Goal: Communication & Community: Answer question/provide support

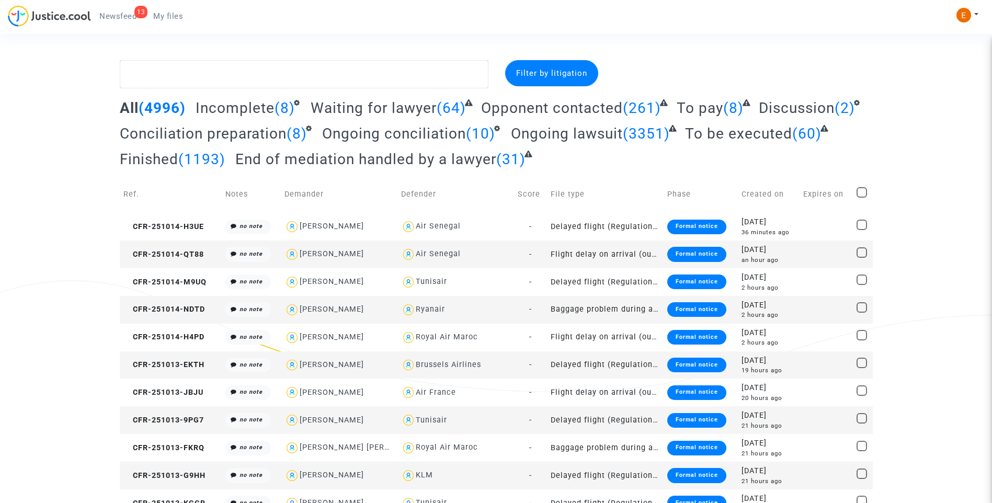
click at [123, 15] on span "Newsfeed" at bounding box center [117, 16] width 37 height 9
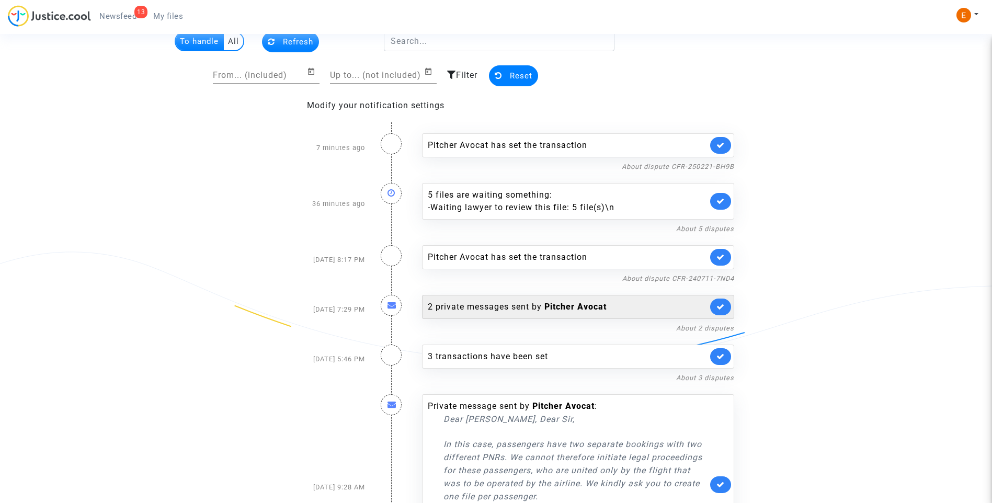
scroll to position [105, 0]
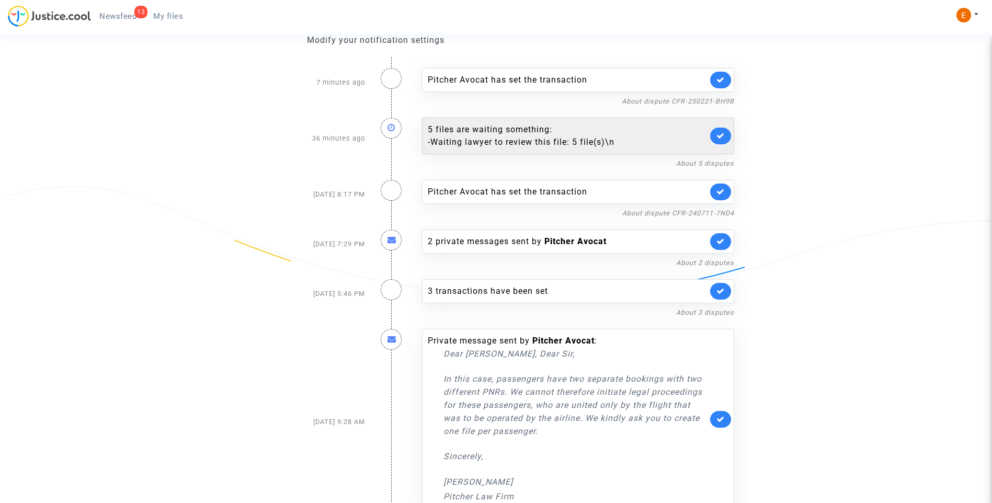
click at [548, 143] on div "- Waiting lawyer to review this file: 5 file(s)\n" at bounding box center [568, 142] width 280 height 13
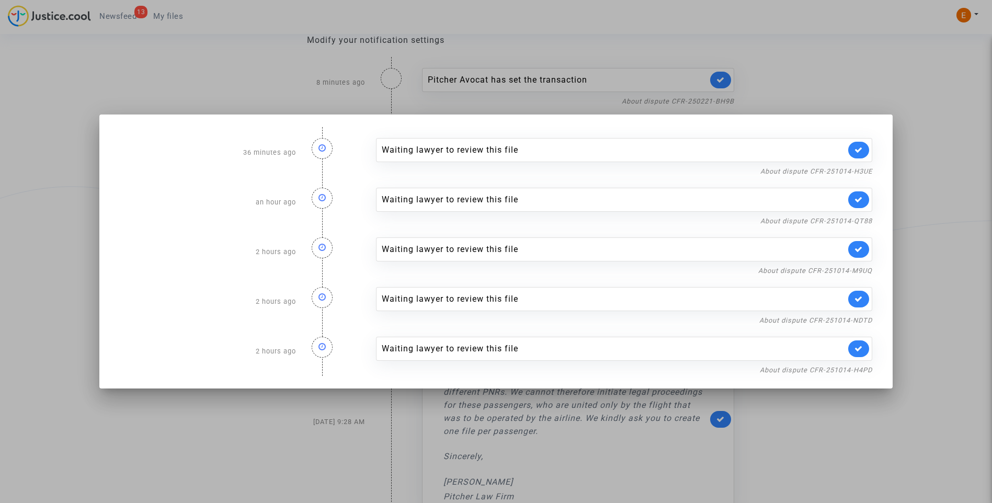
click at [834, 89] on div at bounding box center [496, 251] width 992 height 503
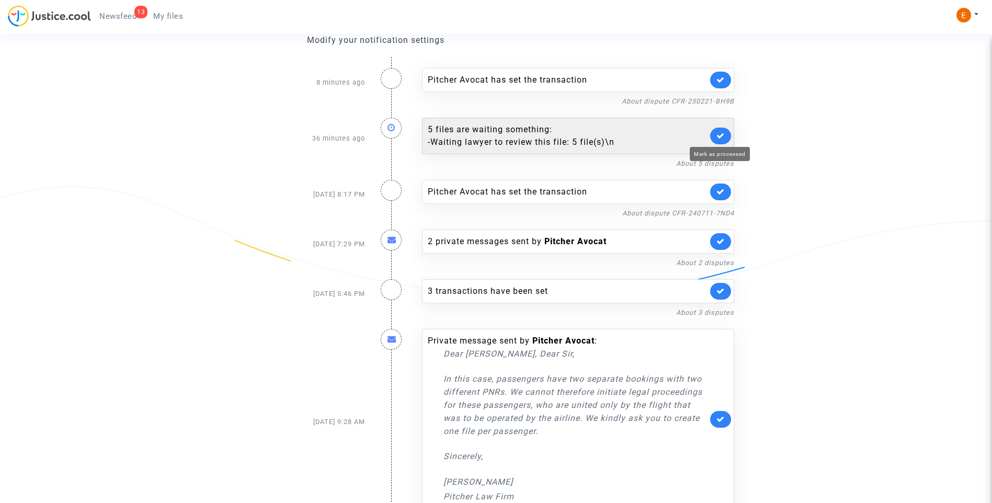
click at [723, 139] on icon at bounding box center [721, 136] width 8 height 8
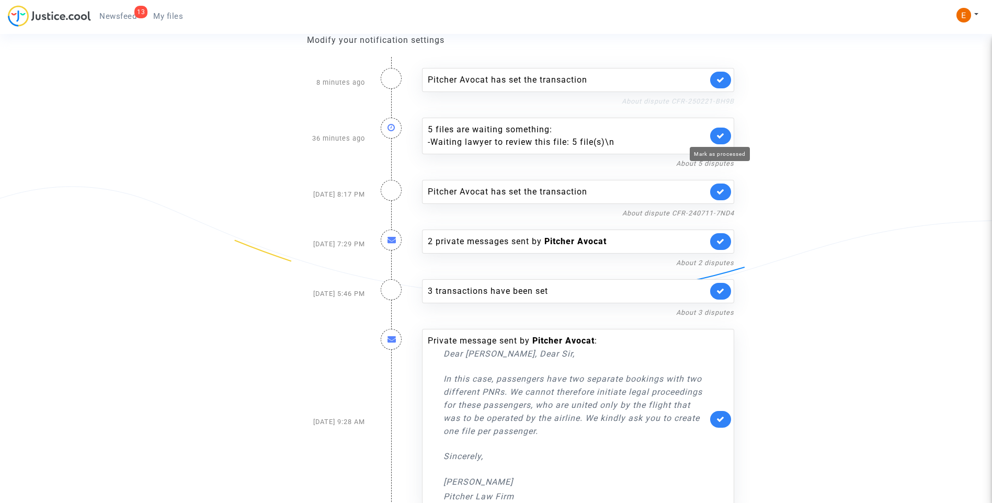
scroll to position [65, 0]
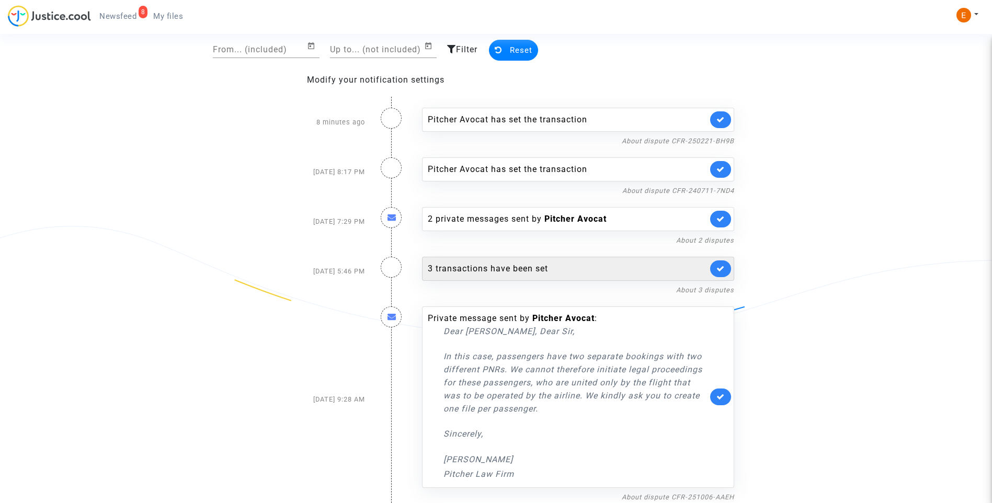
click at [540, 267] on div "3 transactions have been set" at bounding box center [568, 269] width 280 height 13
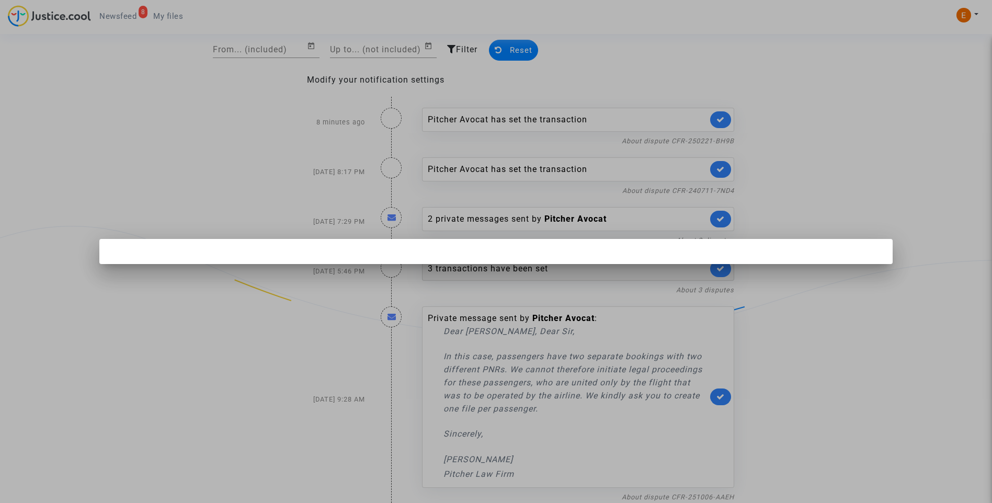
scroll to position [0, 0]
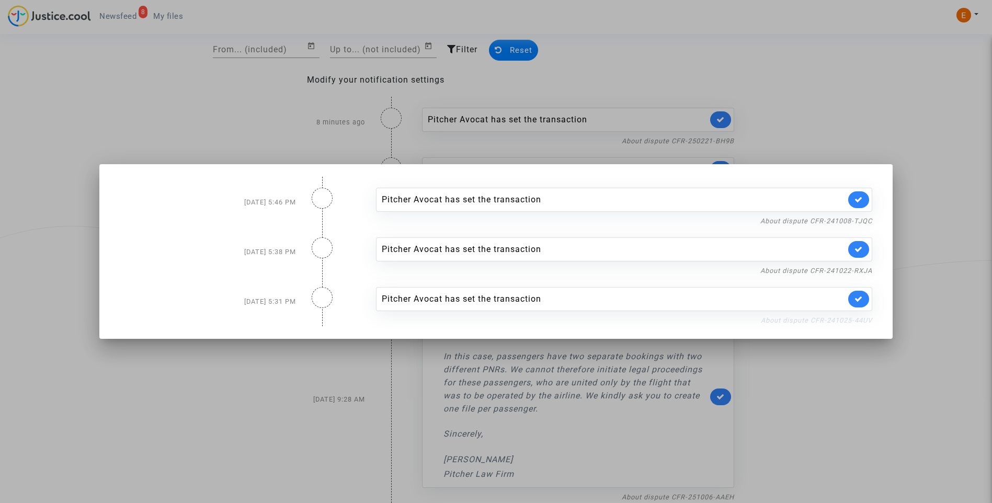
click at [802, 320] on link "About dispute CFR-241025-44UV" at bounding box center [816, 320] width 111 height 8
click at [861, 303] on link at bounding box center [858, 299] width 21 height 17
click at [860, 268] on link "About dispute CFR-241022-RXJA" at bounding box center [816, 271] width 112 height 8
click at [869, 247] on link at bounding box center [858, 249] width 21 height 17
click at [860, 221] on link "About dispute CFR-241008-TJQC" at bounding box center [816, 221] width 112 height 8
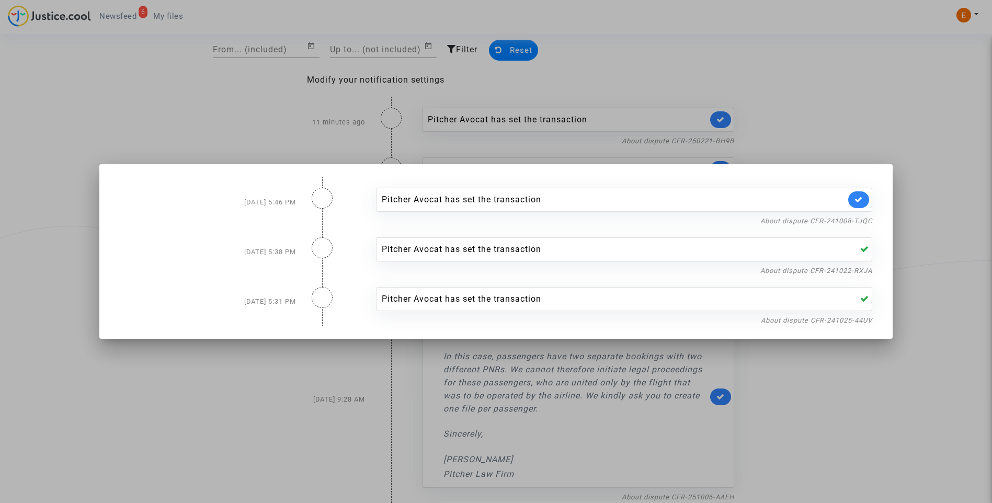
drag, startPoint x: 869, startPoint y: 199, endPoint x: 871, endPoint y: 154, distance: 45.0
click at [869, 199] on link at bounding box center [858, 199] width 21 height 17
click at [868, 139] on div at bounding box center [496, 251] width 992 height 503
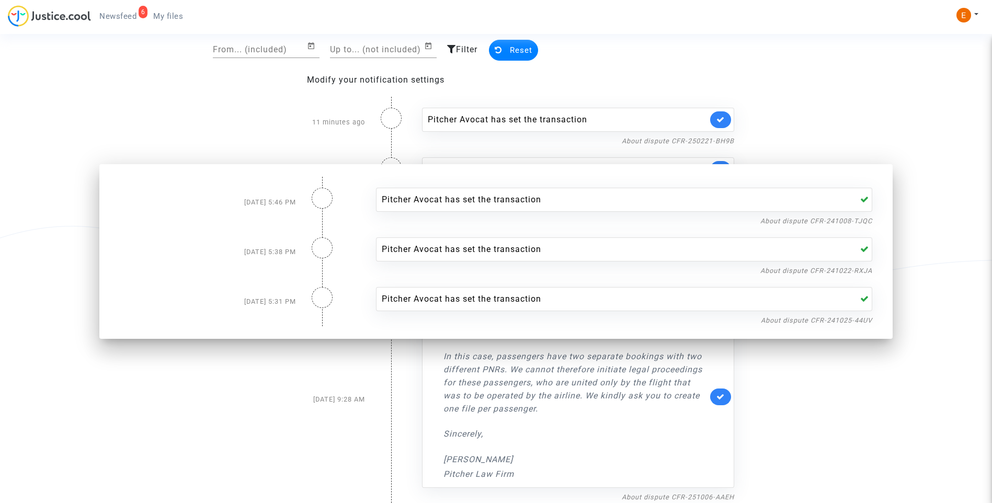
scroll to position [65, 0]
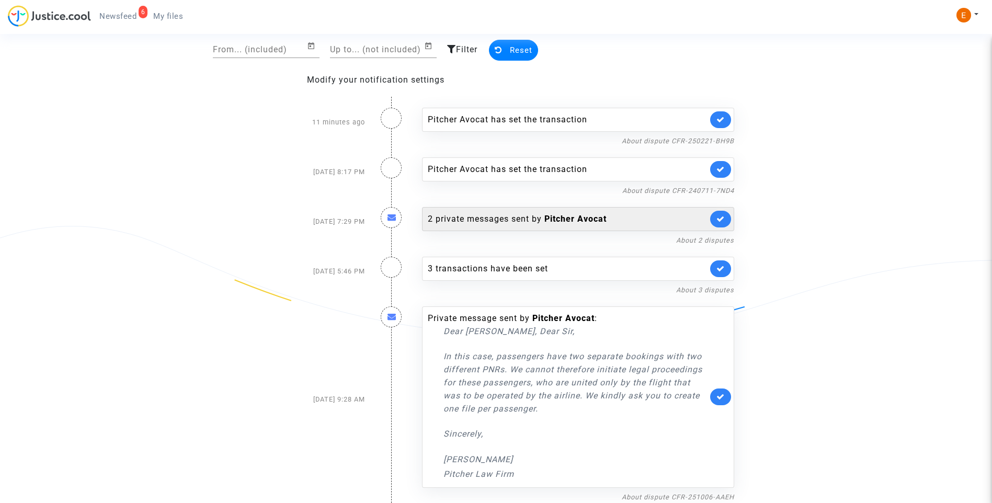
click at [498, 220] on div "2 private messages sent by Pitcher Avocat" at bounding box center [568, 219] width 280 height 13
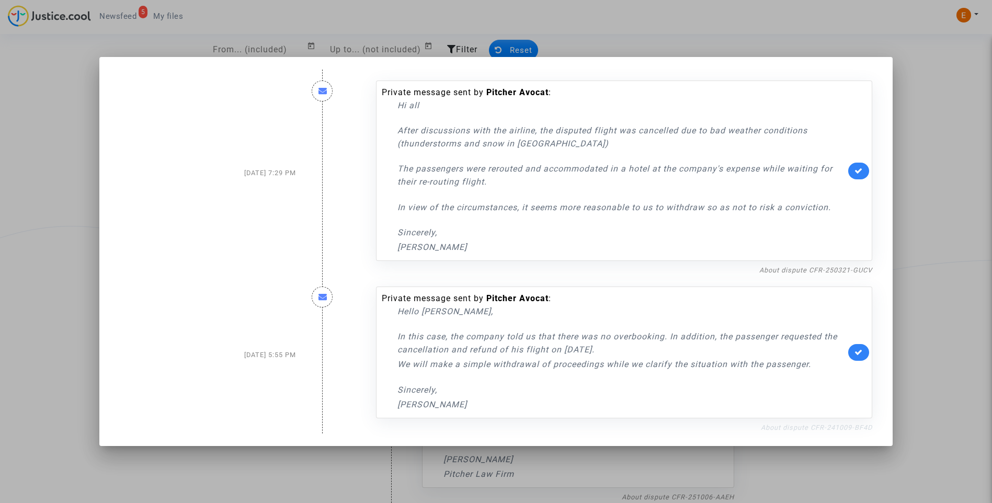
click at [786, 429] on link "About dispute CFR-241009-BF4D" at bounding box center [816, 428] width 111 height 8
click at [869, 352] on link at bounding box center [858, 352] width 21 height 17
click at [838, 272] on link "About dispute CFR-250321-GUCV" at bounding box center [815, 270] width 113 height 8
click at [862, 171] on icon at bounding box center [859, 171] width 8 height 8
click at [917, 144] on div at bounding box center [496, 251] width 992 height 503
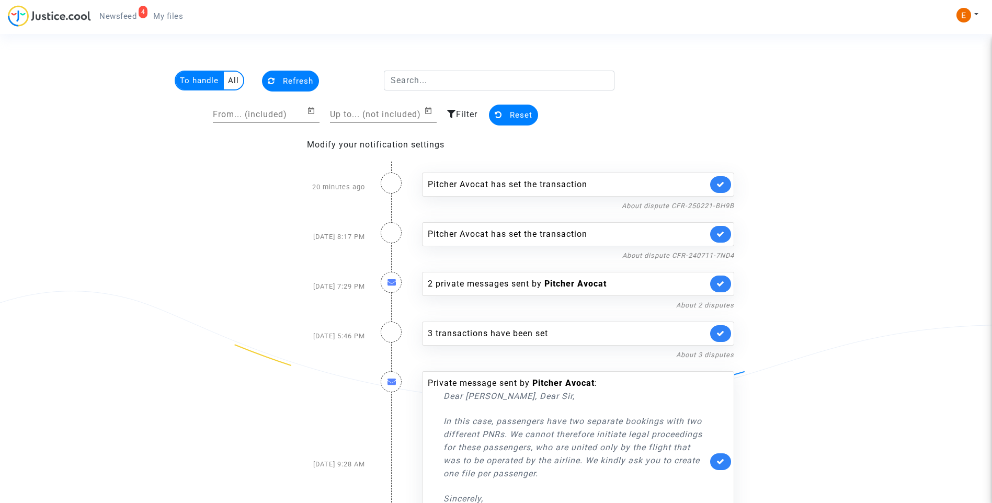
scroll to position [65, 0]
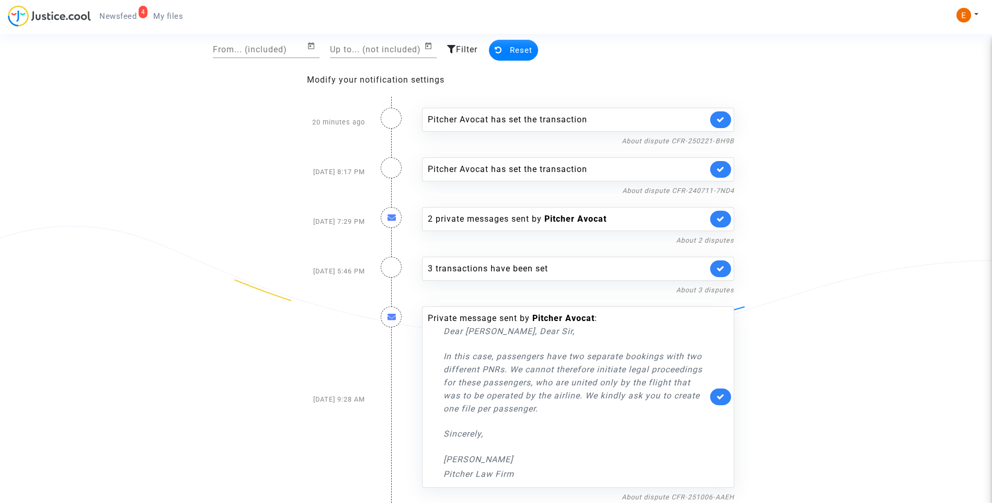
click at [159, 16] on span "My files" at bounding box center [168, 16] width 30 height 9
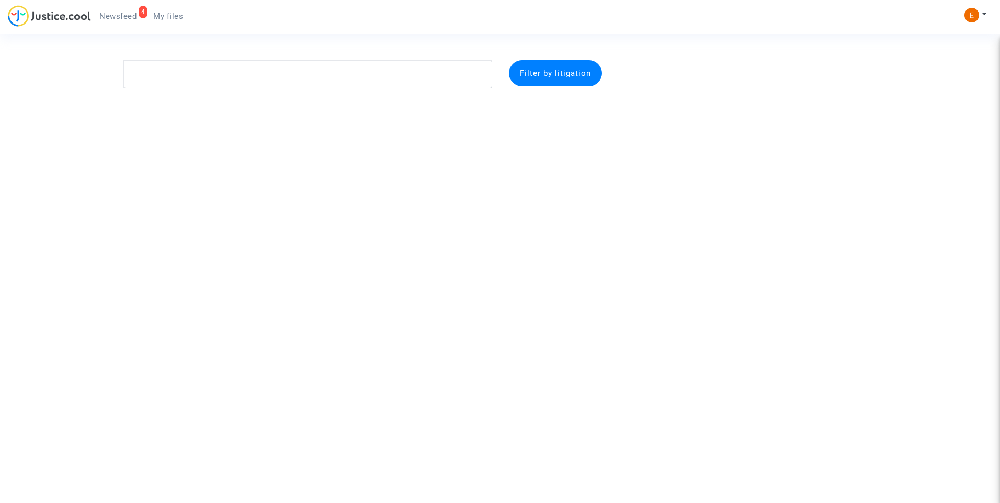
click at [126, 14] on span "Newsfeed" at bounding box center [117, 16] width 37 height 9
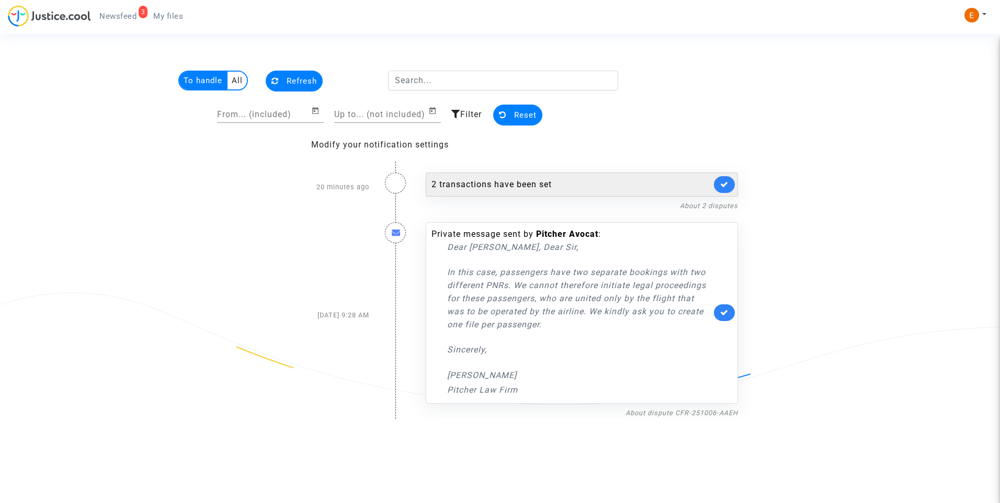
click at [507, 183] on div "2 transactions have been set" at bounding box center [571, 184] width 280 height 13
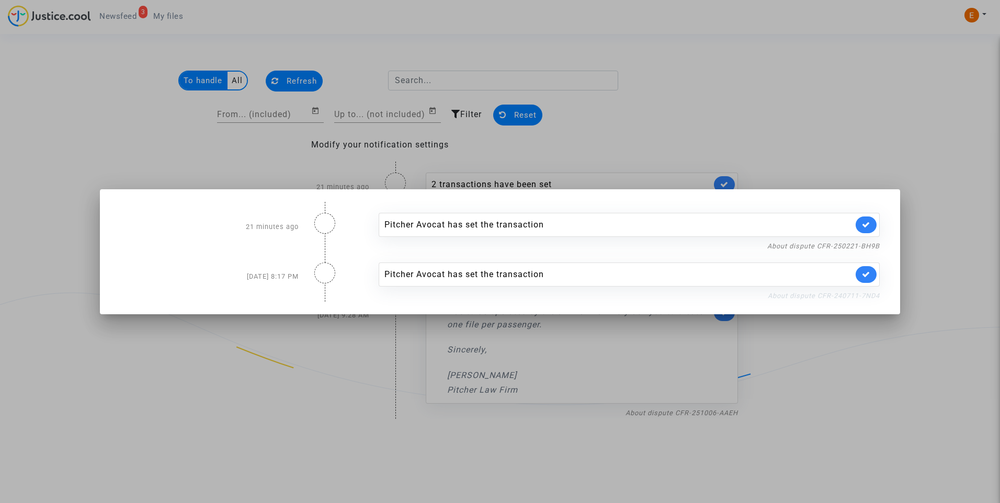
click at [827, 298] on link "About dispute CFR-240711-7ND4" at bounding box center [824, 296] width 112 height 8
click at [867, 272] on icon at bounding box center [866, 274] width 8 height 8
click at [865, 243] on link "About dispute CFR-250221-BH9B" at bounding box center [823, 246] width 112 height 8
click at [873, 230] on link at bounding box center [866, 225] width 21 height 17
click at [860, 165] on div at bounding box center [500, 251] width 1000 height 503
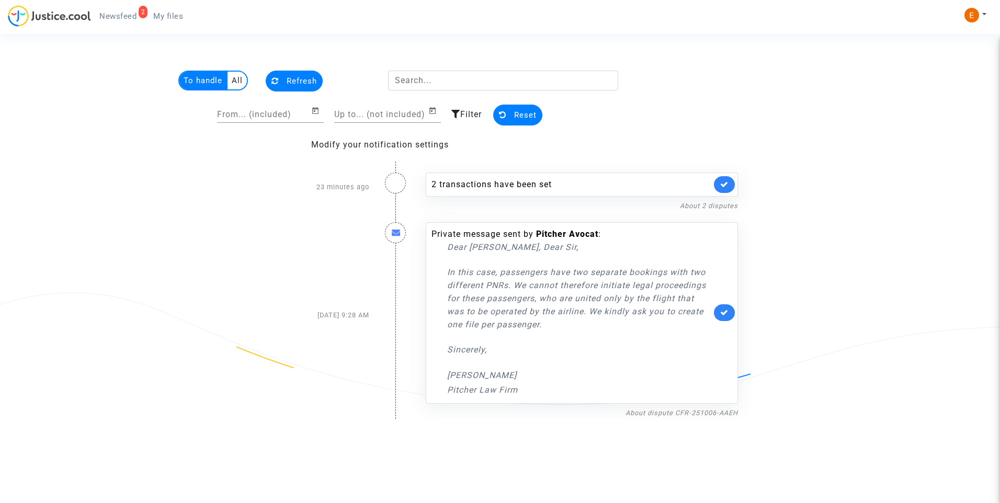
click at [167, 8] on ul "2 Newsfeed My files" at bounding box center [141, 14] width 100 height 19
click at [171, 18] on span "My files" at bounding box center [168, 16] width 30 height 9
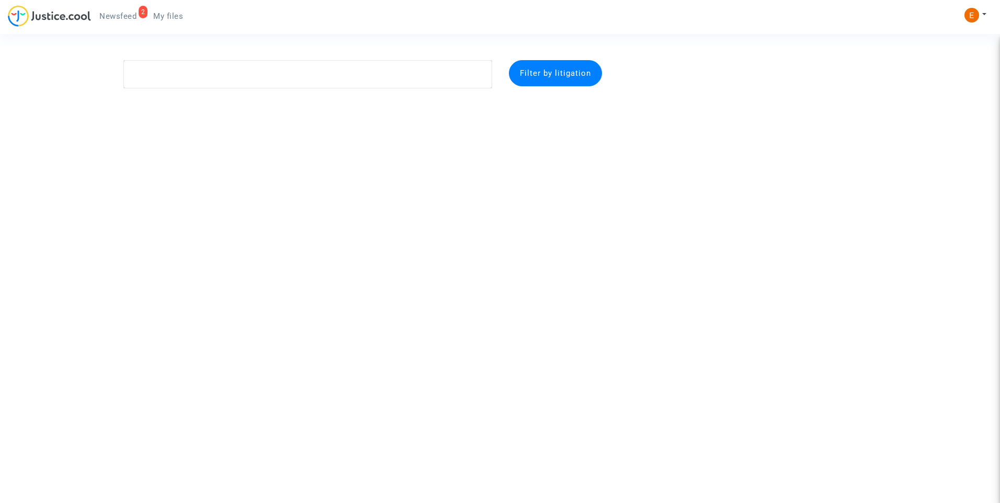
click at [119, 8] on link "2 Newsfeed" at bounding box center [118, 16] width 54 height 16
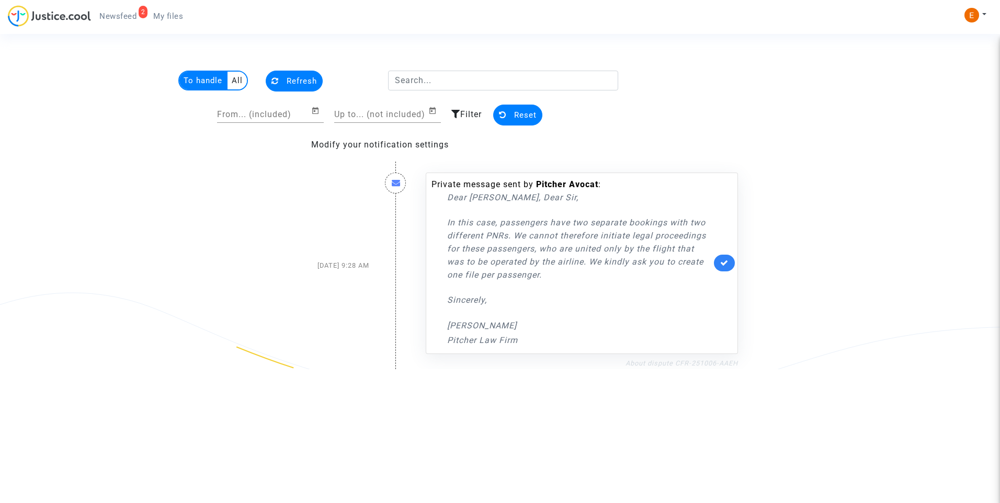
click at [685, 363] on link "About dispute CFR-251006-AAEH" at bounding box center [682, 363] width 112 height 8
click at [720, 266] on link at bounding box center [724, 263] width 21 height 17
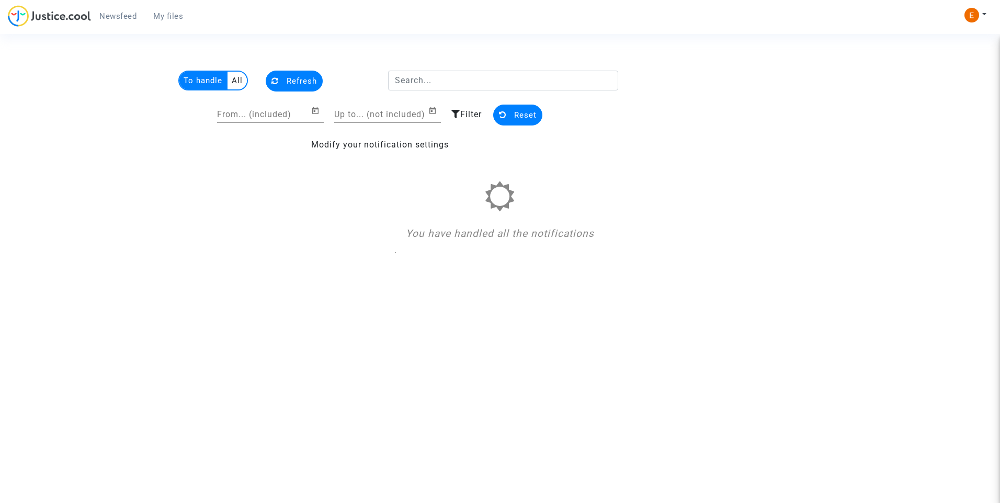
click at [177, 17] on span "My files" at bounding box center [168, 16] width 30 height 9
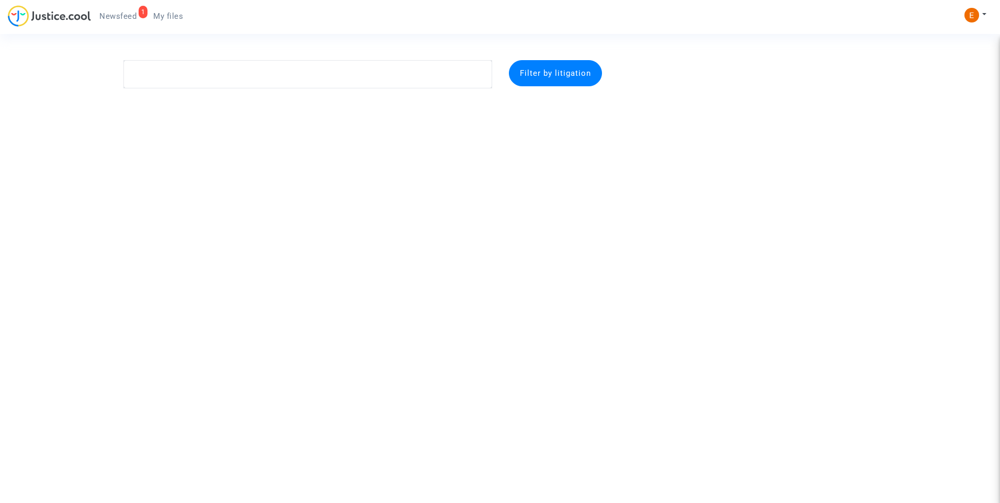
click at [117, 16] on span "Newsfeed" at bounding box center [117, 16] width 37 height 9
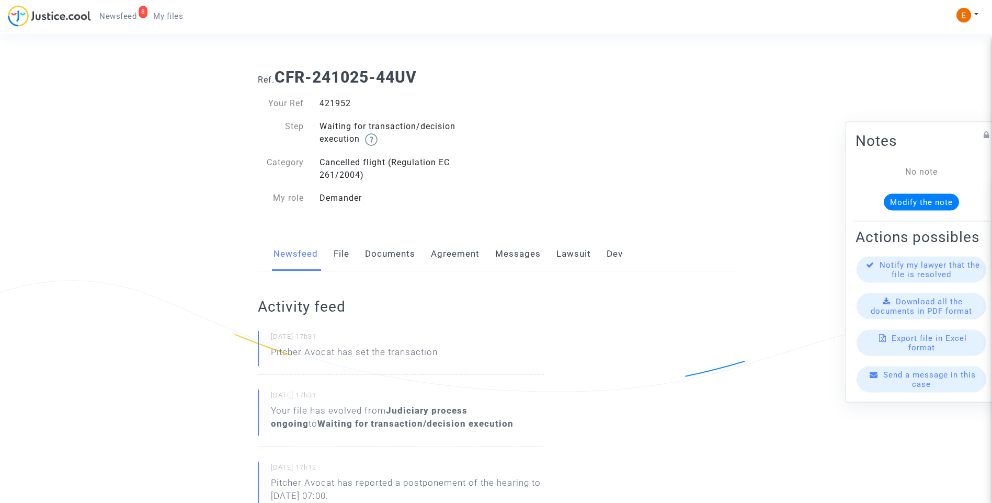
drag, startPoint x: 0, startPoint y: 0, endPoint x: 346, endPoint y: 106, distance: 361.7
click at [346, 106] on div "421952" at bounding box center [404, 103] width 185 height 13
copy div "421952"
click at [342, 257] on link "File" at bounding box center [342, 254] width 16 height 35
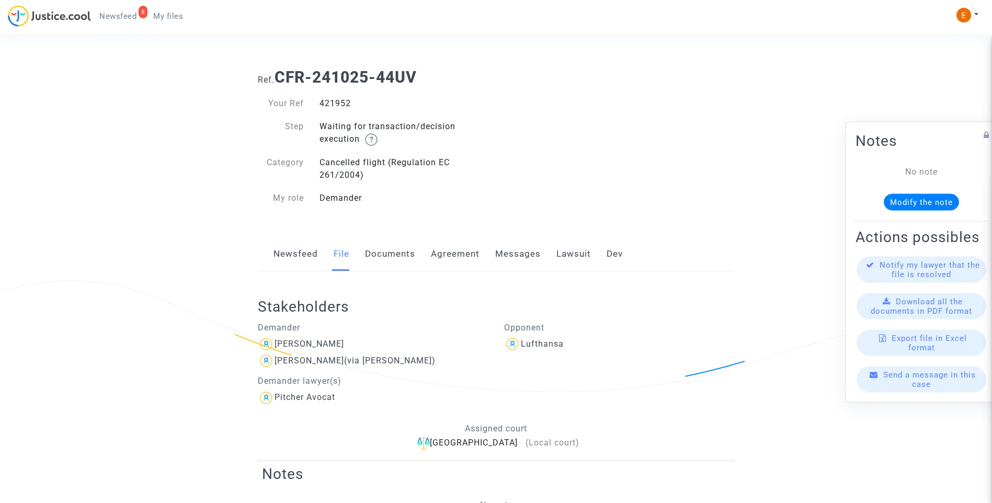
click at [569, 255] on link "Lawsuit" at bounding box center [573, 254] width 35 height 35
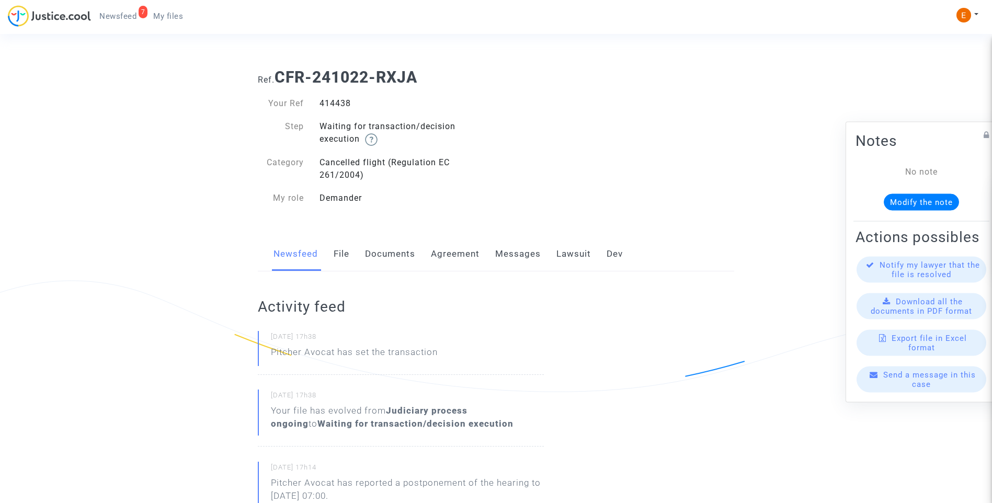
click at [336, 104] on div "414438" at bounding box center [404, 103] width 185 height 13
copy div "414438"
click at [526, 261] on link "Messages" at bounding box center [518, 254] width 46 height 35
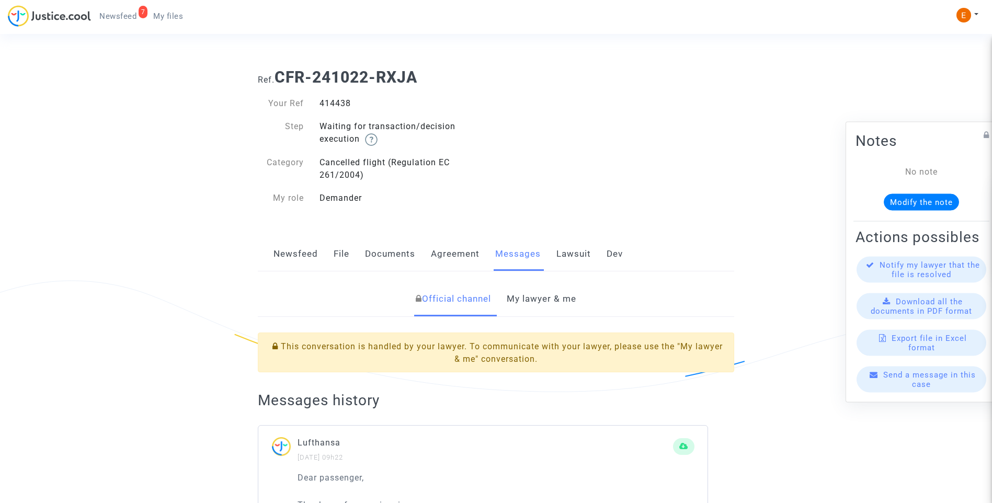
click at [566, 258] on link "Lawsuit" at bounding box center [573, 254] width 35 height 35
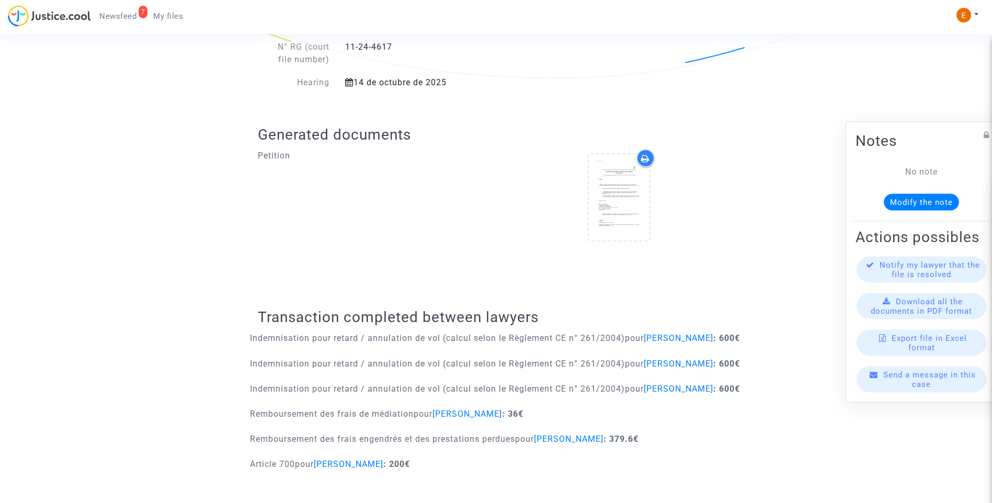
scroll to position [342, 0]
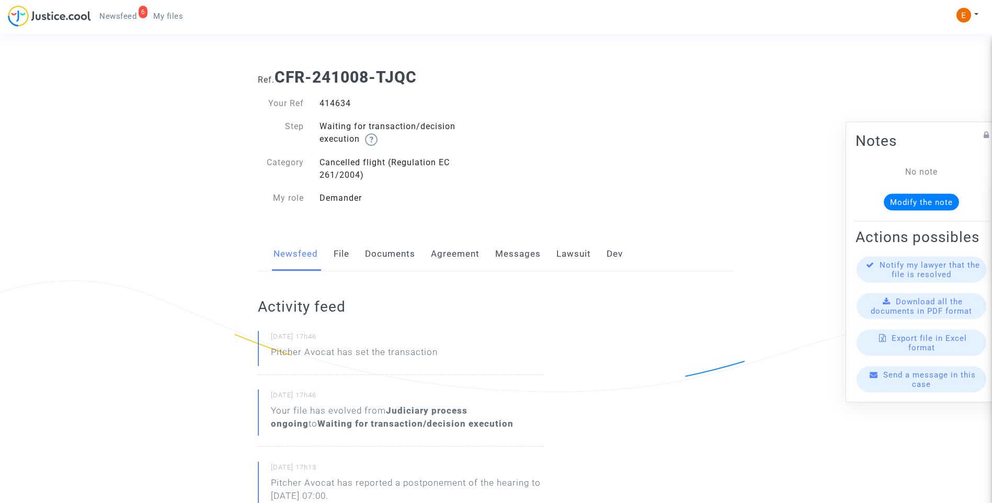
drag, startPoint x: 0, startPoint y: 0, endPoint x: 331, endPoint y: 99, distance: 345.5
click at [331, 99] on div "414634" at bounding box center [404, 103] width 185 height 13
copy div "414634"
click at [569, 257] on link "Lawsuit" at bounding box center [573, 254] width 35 height 35
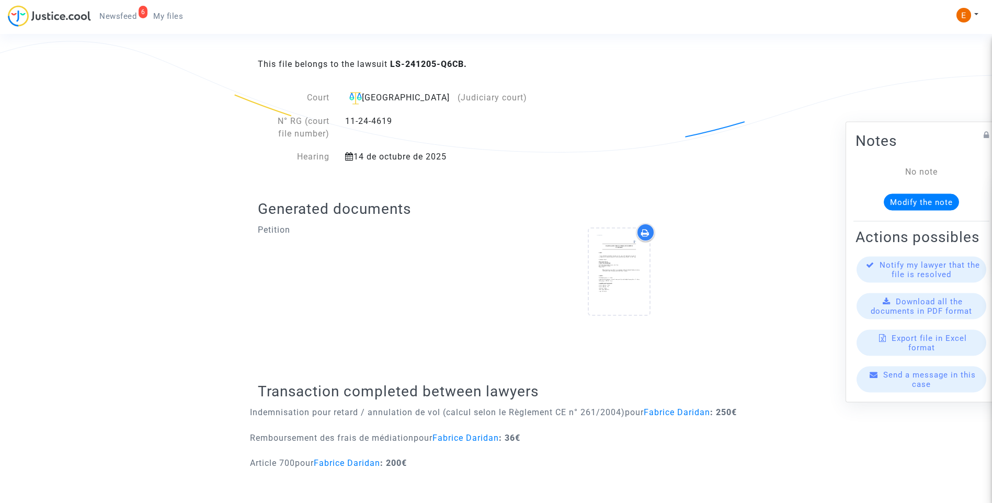
scroll to position [253, 0]
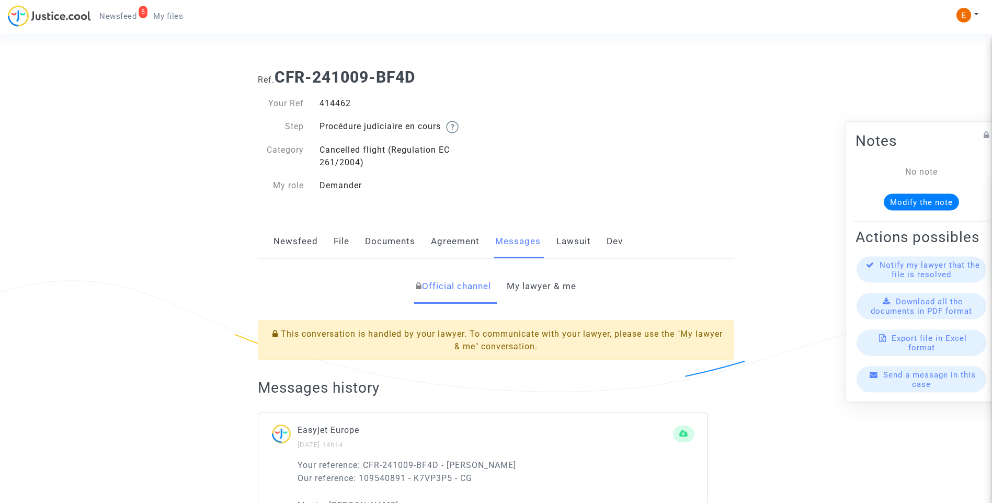
click at [542, 289] on link "My lawyer & me" at bounding box center [542, 286] width 70 height 35
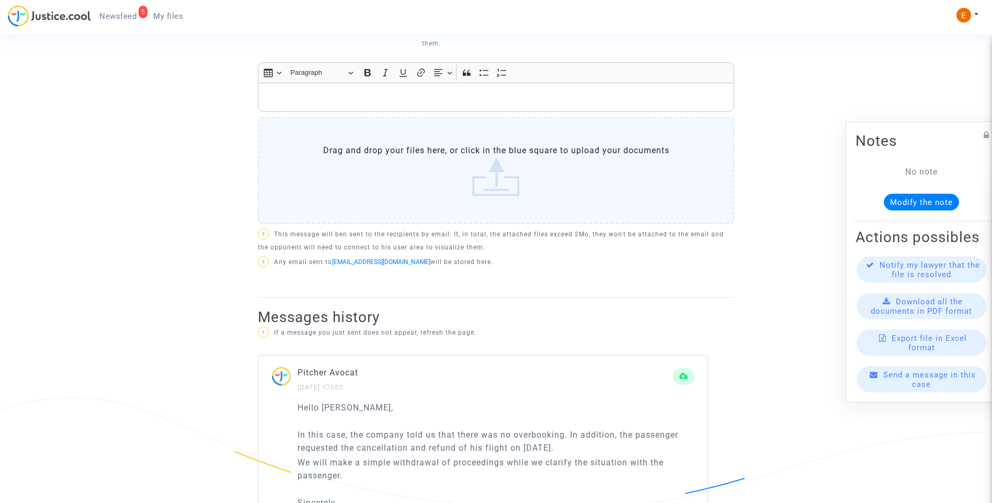
scroll to position [575, 0]
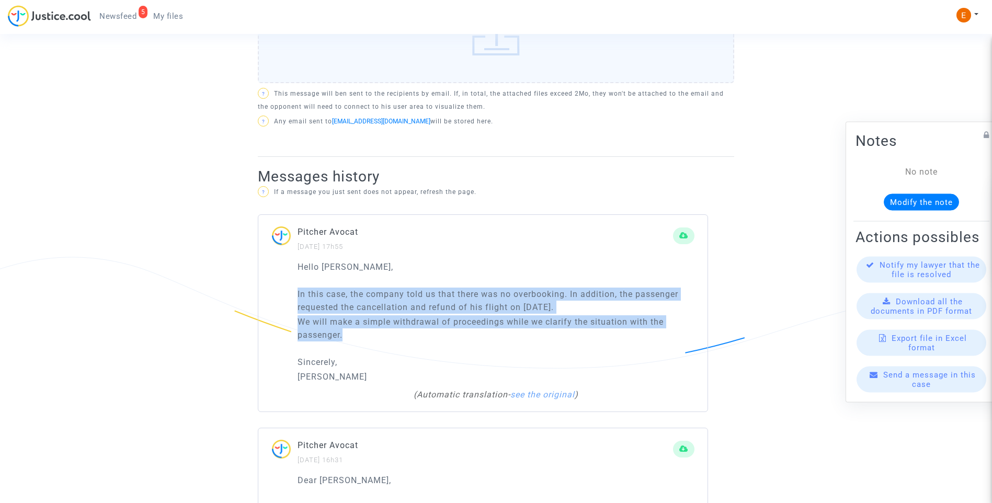
drag, startPoint x: 420, startPoint y: 334, endPoint x: 252, endPoint y: 300, distance: 171.3
drag, startPoint x: 252, startPoint y: 300, endPoint x: 369, endPoint y: 312, distance: 117.8
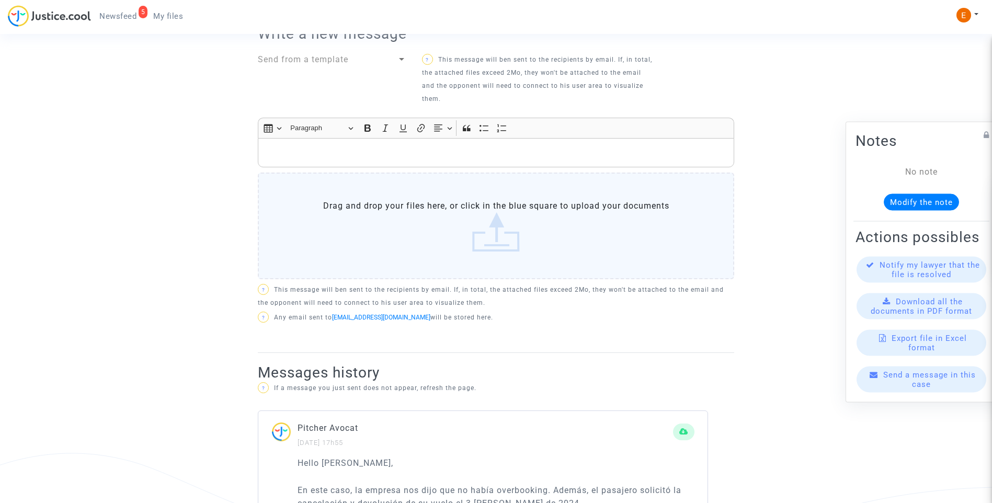
scroll to position [366, 0]
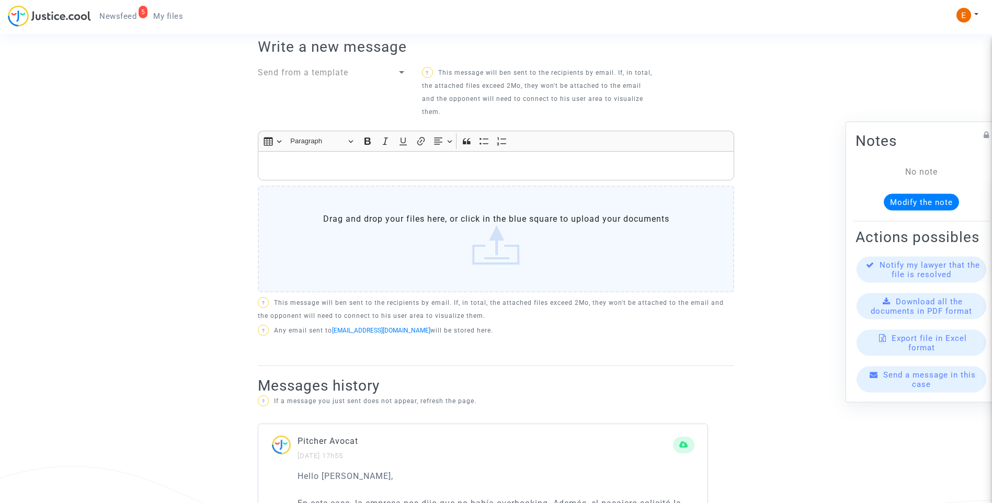
click at [335, 167] on p "Rich Text Editor, main" at bounding box center [496, 166] width 465 height 13
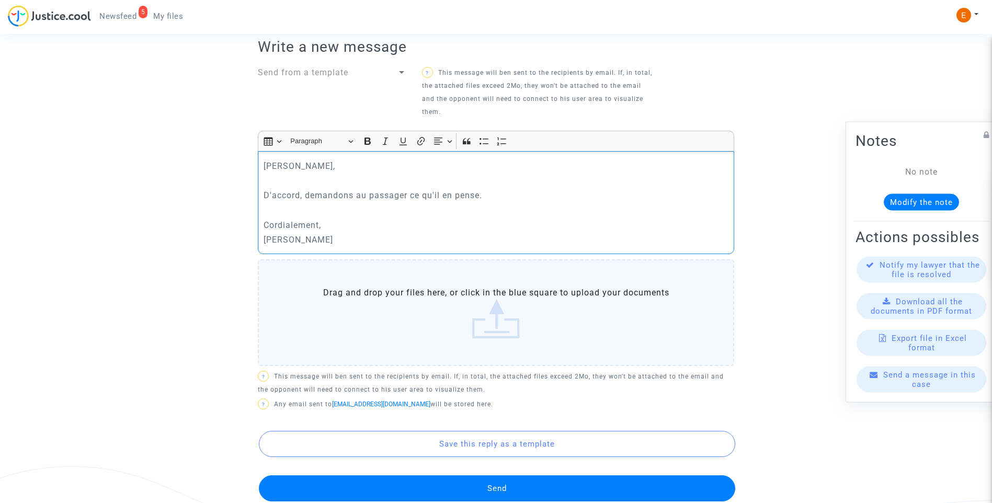
click at [488, 488] on button "Send" at bounding box center [497, 488] width 476 height 26
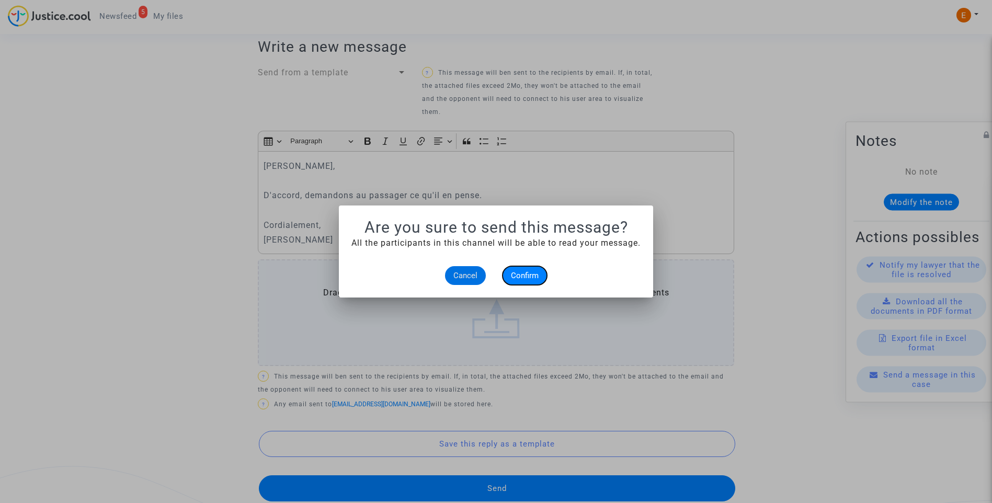
click at [518, 270] on button "Confirm" at bounding box center [525, 275] width 44 height 19
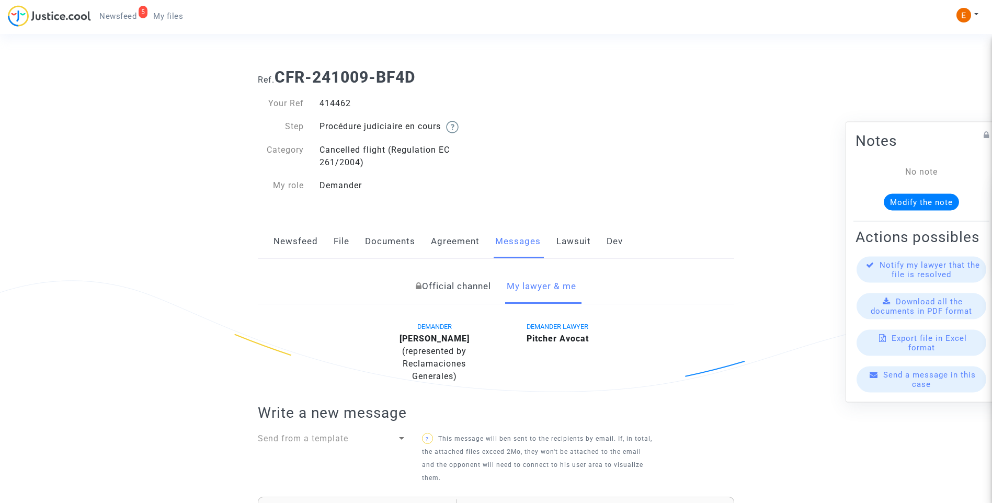
scroll to position [366, 0]
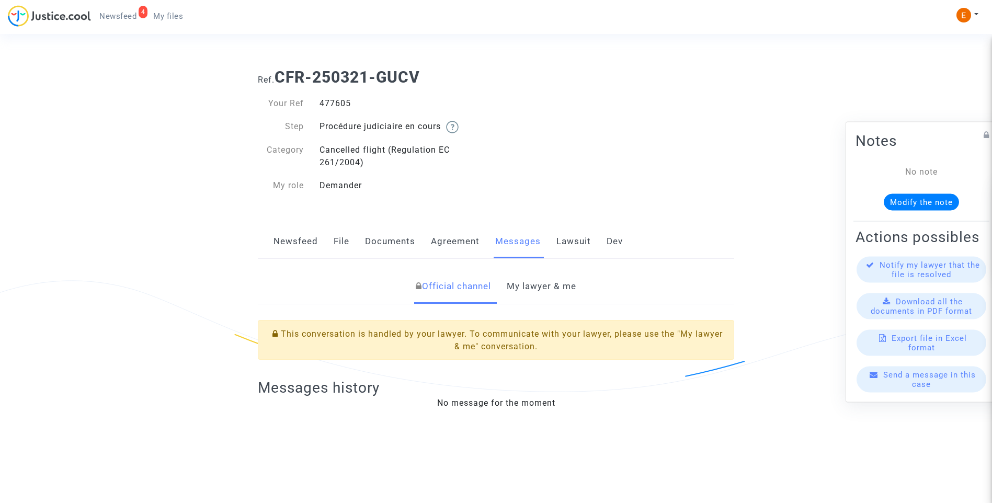
click at [347, 104] on div "477605" at bounding box center [404, 103] width 185 height 13
copy div "477605"
click at [537, 287] on link "My lawyer & me" at bounding box center [542, 286] width 70 height 35
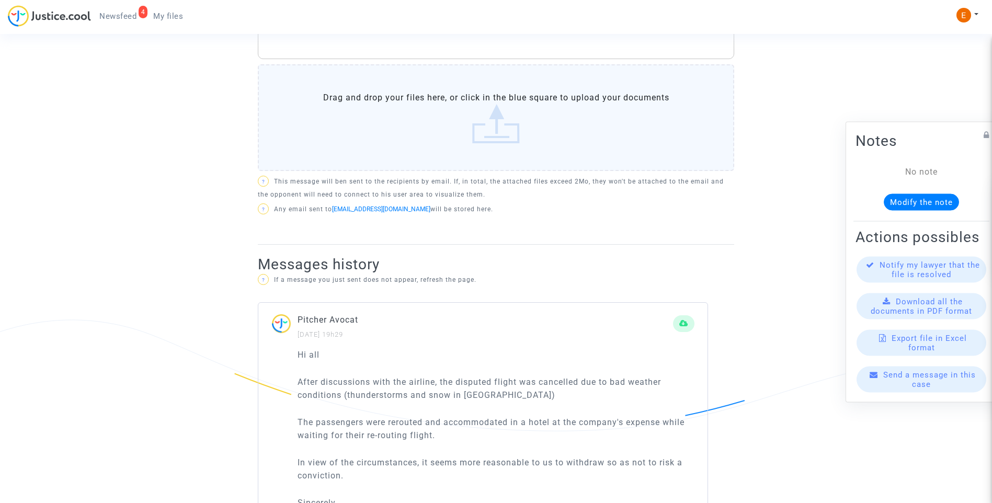
scroll to position [571, 0]
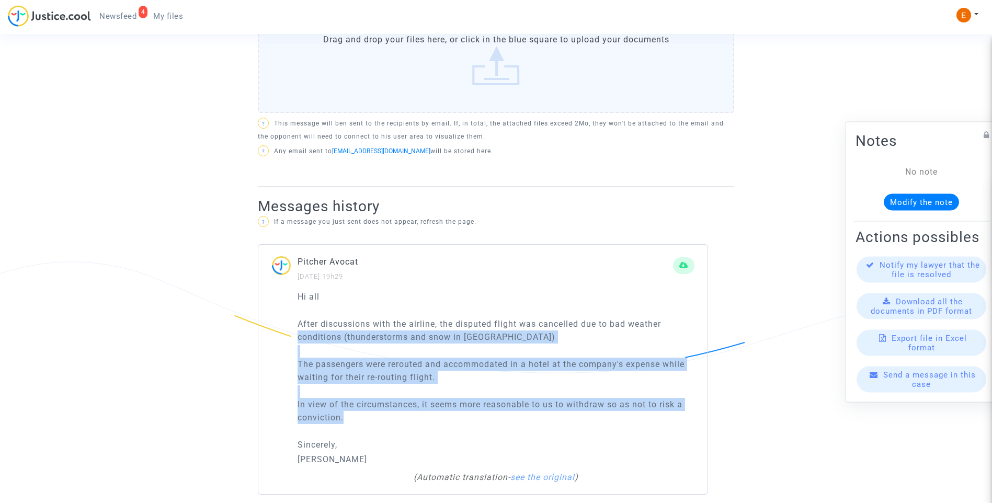
drag, startPoint x: 374, startPoint y: 406, endPoint x: 264, endPoint y: 318, distance: 141.0
click at [264, 318] on div "Hi all After discussions with the airline, the disputed flight was cancelled du…" at bounding box center [482, 392] width 449 height 205
click at [413, 380] on div "Hi all After discussions with the airline, the disputed flight was cancelled du…" at bounding box center [496, 378] width 397 height 176
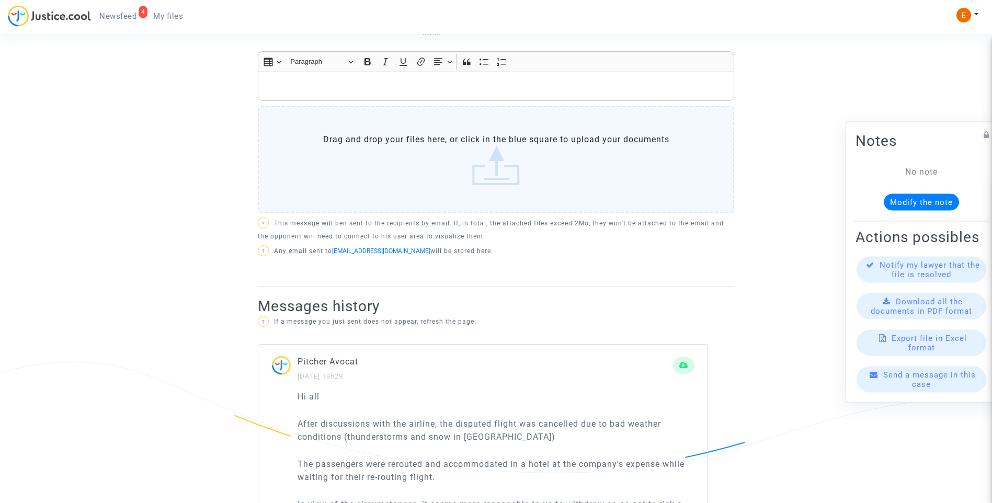
scroll to position [466, 0]
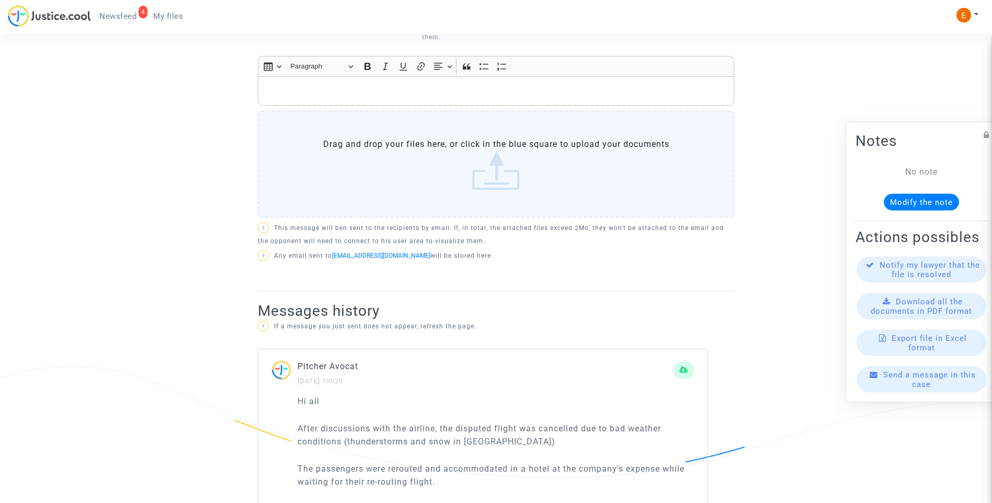
click at [338, 85] on p "Rich Text Editor, main" at bounding box center [496, 91] width 465 height 13
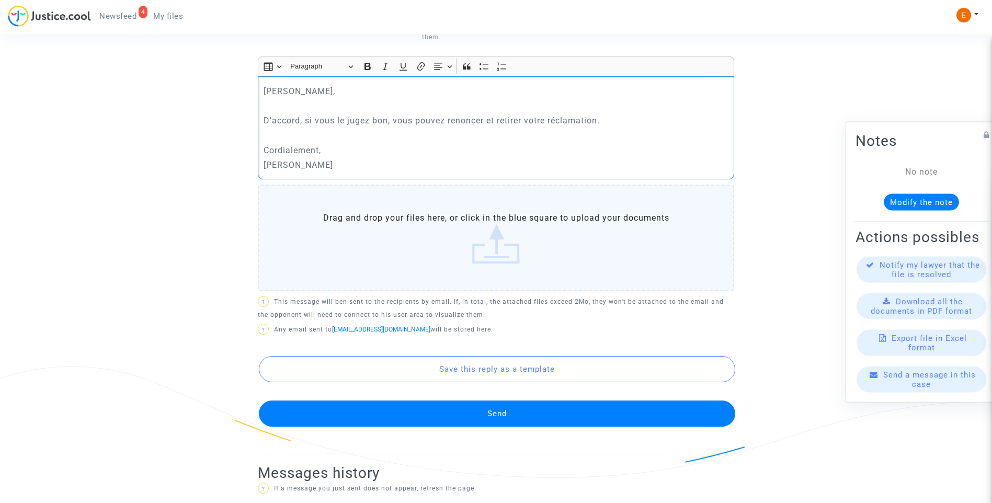
click at [483, 401] on button "Send" at bounding box center [497, 414] width 476 height 26
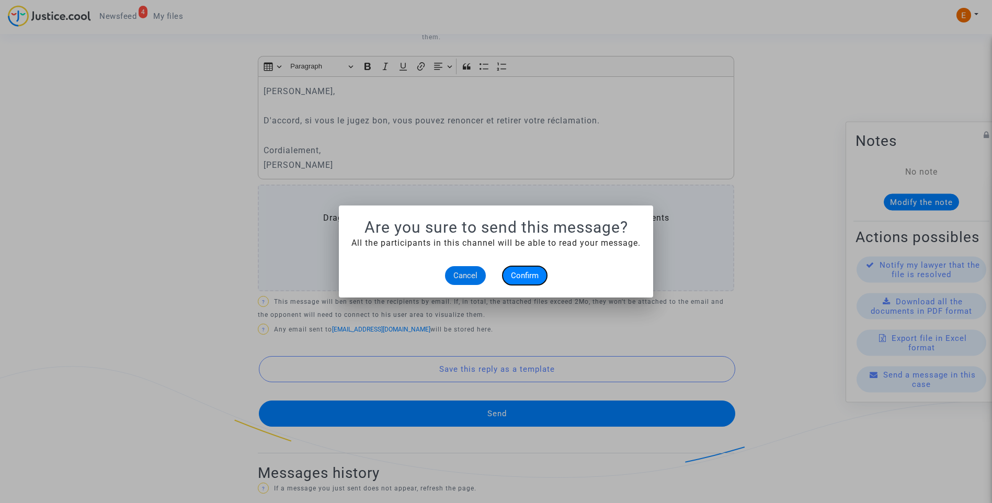
click at [520, 283] on button "Confirm" at bounding box center [525, 275] width 44 height 19
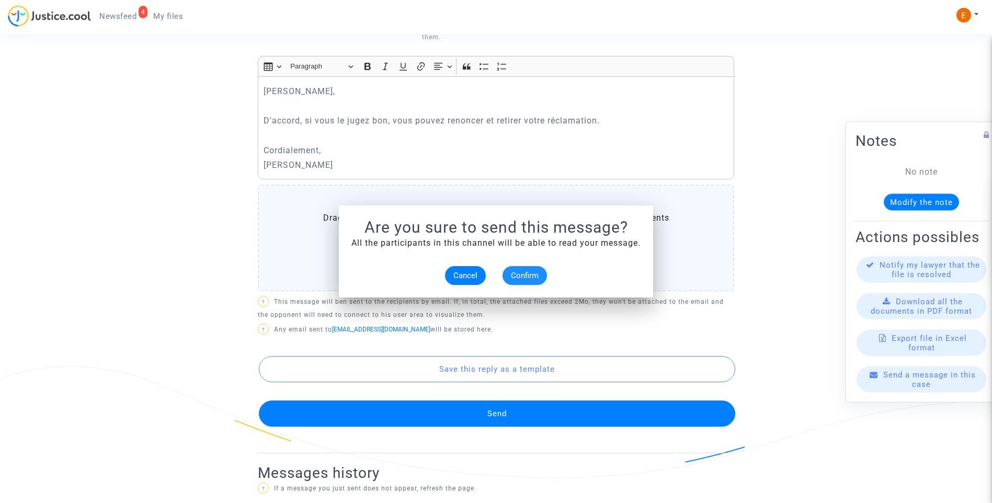
scroll to position [466, 0]
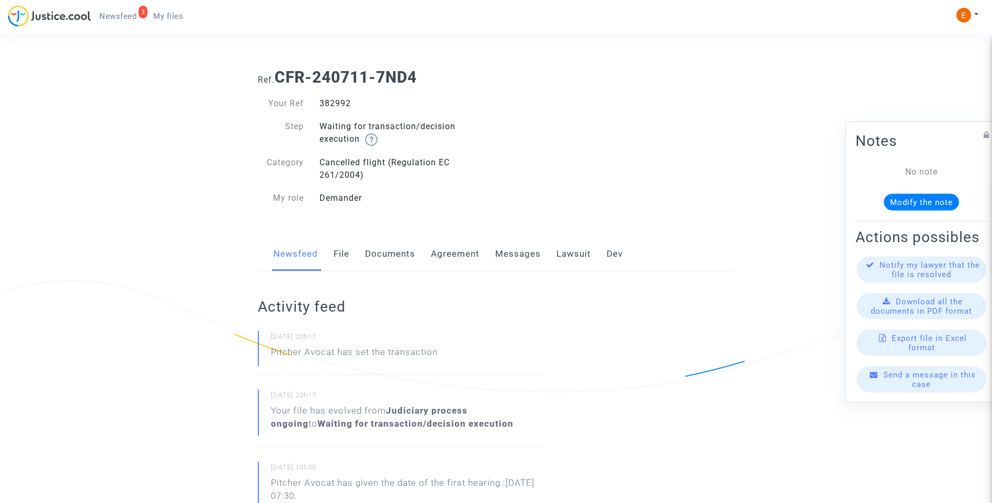
click at [337, 103] on div "382992" at bounding box center [404, 103] width 185 height 13
copy div "382992"
click at [571, 246] on link "Lawsuit" at bounding box center [573, 254] width 35 height 35
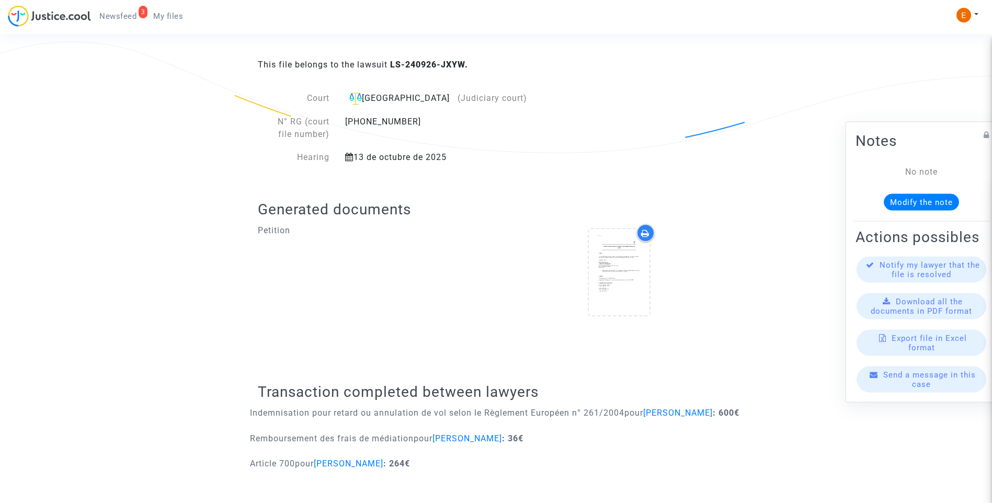
scroll to position [240, 0]
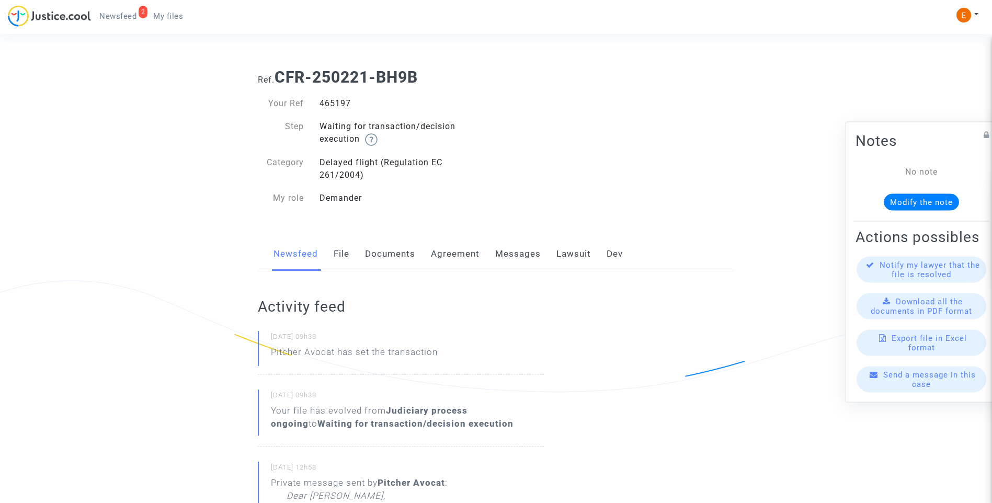
click at [335, 104] on div "465197" at bounding box center [404, 103] width 185 height 13
drag, startPoint x: 0, startPoint y: 0, endPoint x: 335, endPoint y: 104, distance: 350.4
click at [577, 252] on link "Lawsuit" at bounding box center [573, 254] width 35 height 35
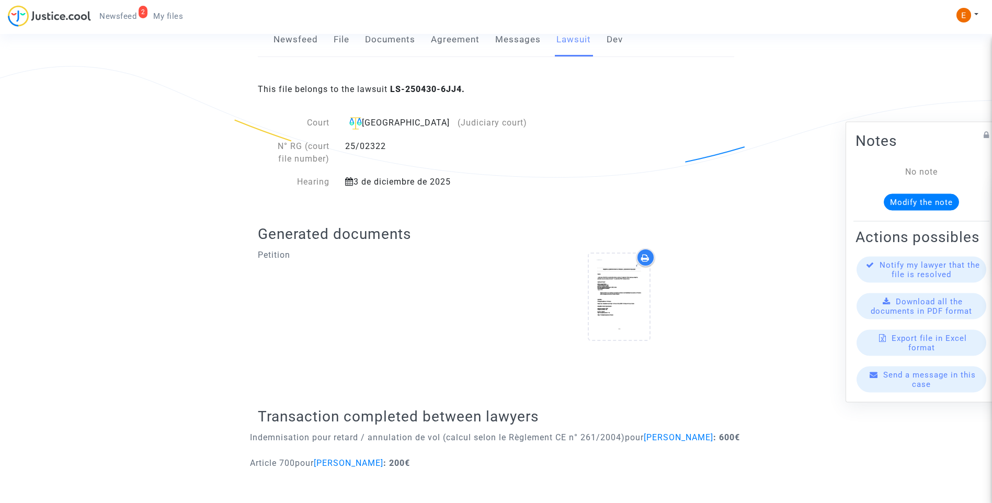
scroll to position [228, 0]
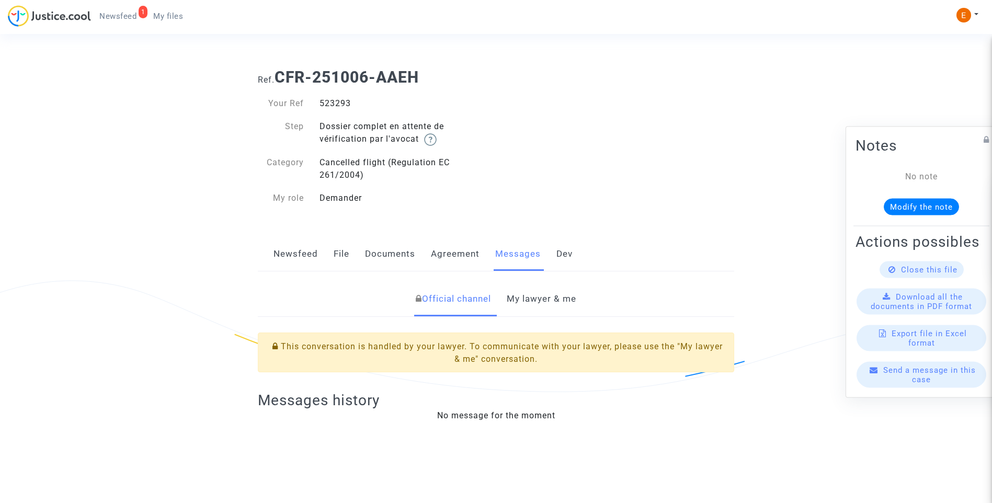
click at [337, 103] on div "523293" at bounding box center [404, 103] width 185 height 13
copy div "523293"
drag, startPoint x: 552, startPoint y: 302, endPoint x: 559, endPoint y: 288, distance: 15.7
click at [552, 302] on link "My lawyer & me" at bounding box center [542, 299] width 70 height 35
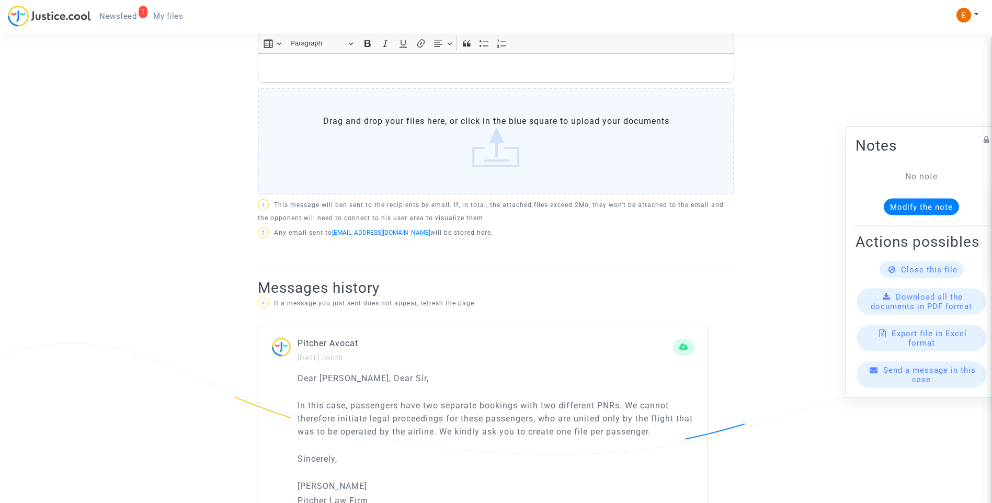
scroll to position [543, 0]
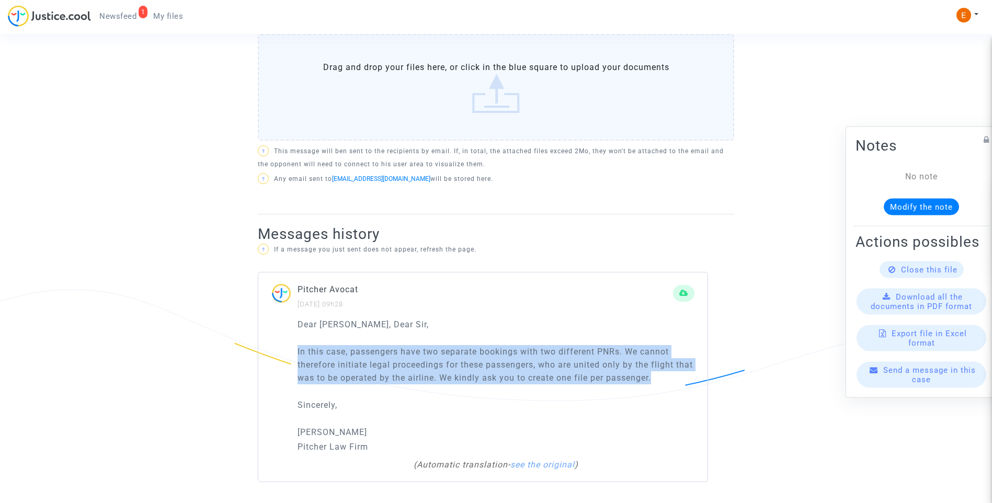
drag, startPoint x: 683, startPoint y: 381, endPoint x: 265, endPoint y: 354, distance: 418.3
click at [265, 354] on div "Dear Madam, Dear Sir, In this case, passengers have two separate bookings with …" at bounding box center [482, 400] width 449 height 164
drag, startPoint x: 265, startPoint y: 354, endPoint x: 323, endPoint y: 355, distance: 58.1
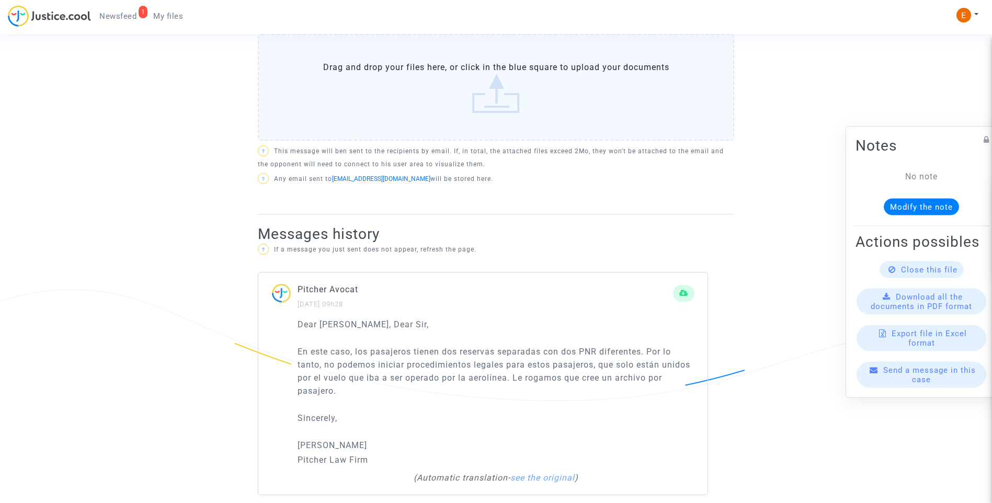
click at [472, 325] on p "Dear Madam, Dear Sir," at bounding box center [496, 324] width 397 height 13
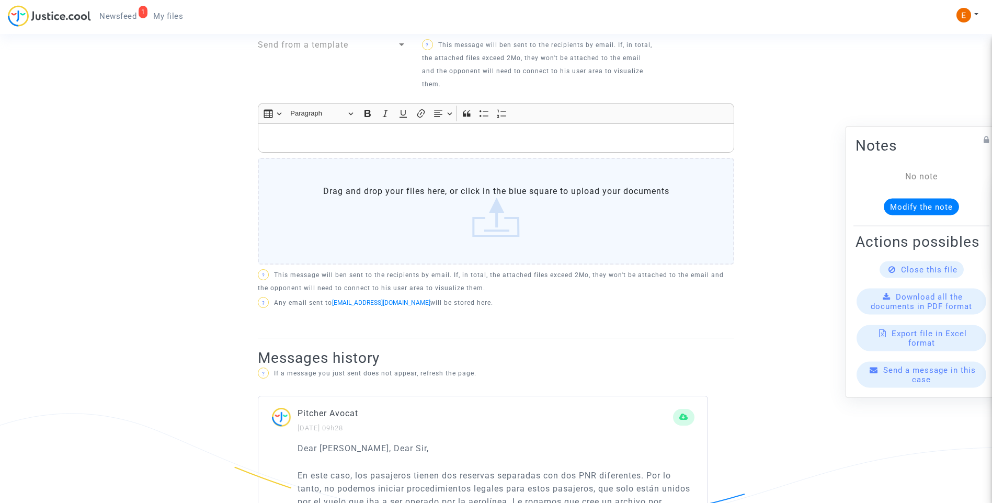
scroll to position [418, 0]
click at [360, 150] on div "Rich Text Editor, main" at bounding box center [496, 138] width 476 height 29
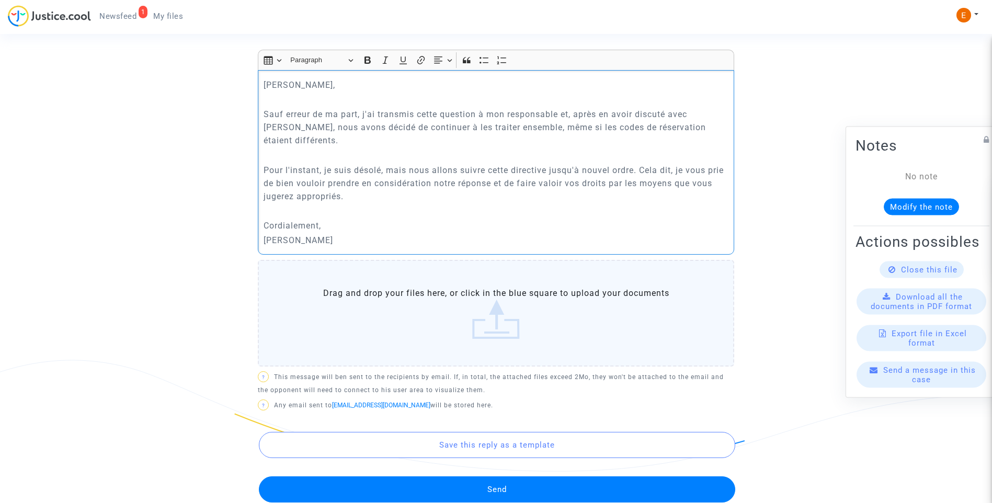
scroll to position [523, 0]
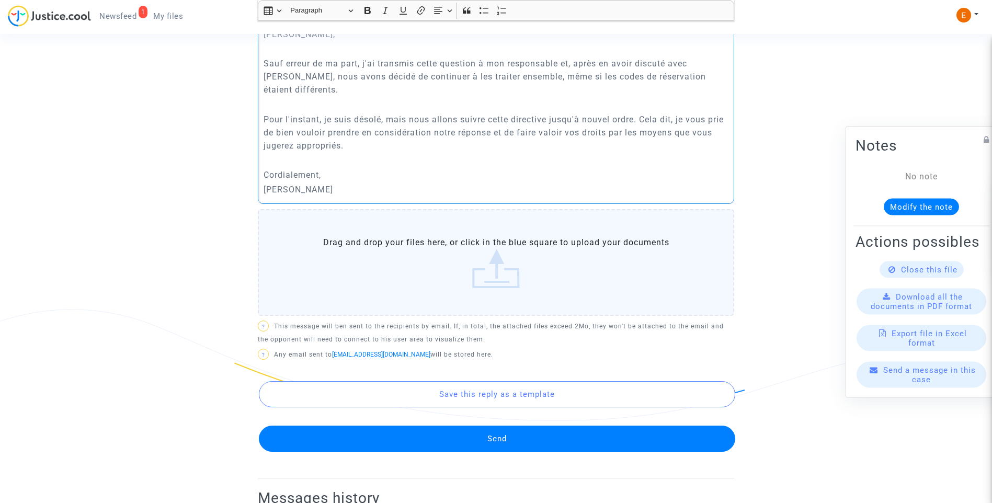
click at [530, 430] on button "Send" at bounding box center [497, 439] width 476 height 26
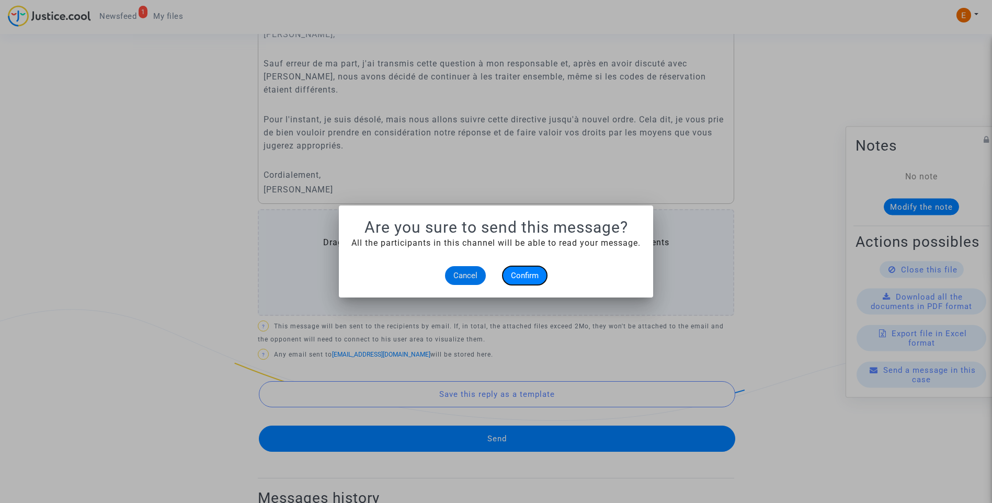
click at [531, 280] on button "Confirm" at bounding box center [525, 275] width 44 height 19
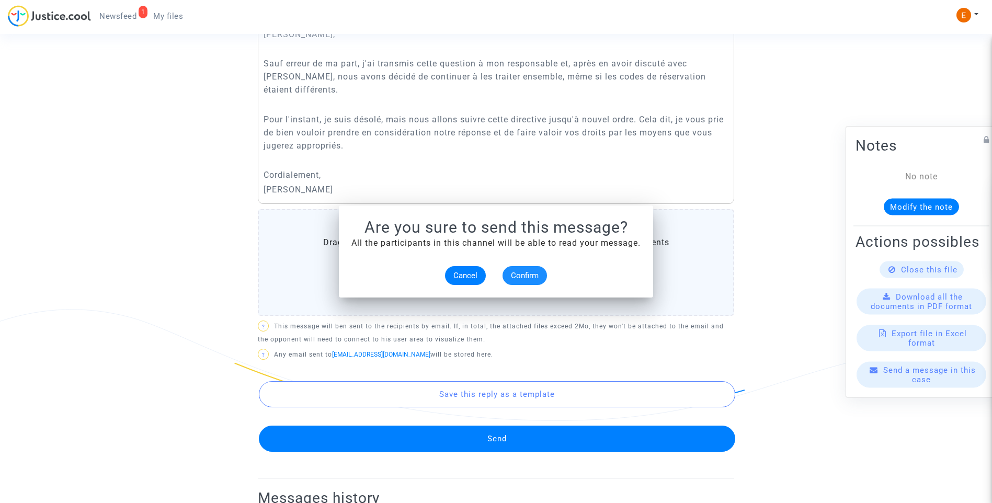
scroll to position [523, 0]
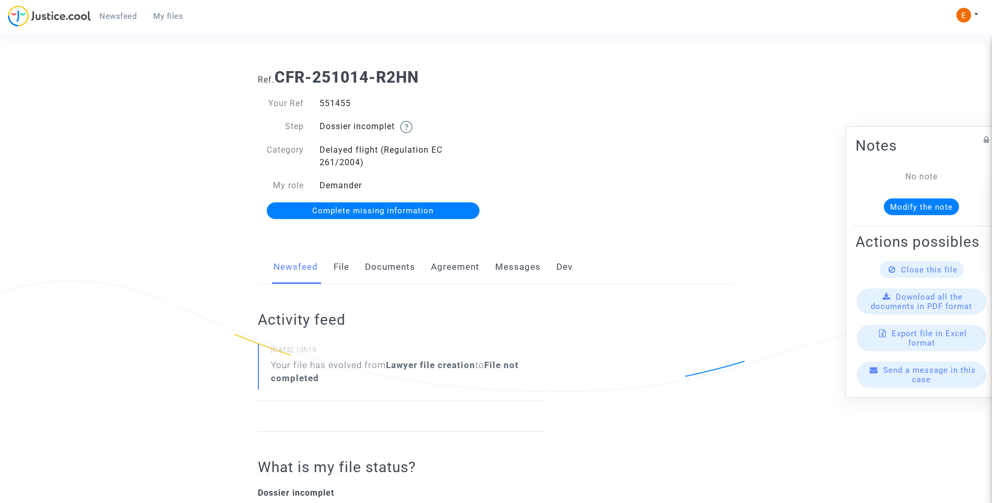
drag, startPoint x: 0, startPoint y: 0, endPoint x: 409, endPoint y: 269, distance: 489.7
click at [409, 269] on link "Documents" at bounding box center [390, 267] width 50 height 35
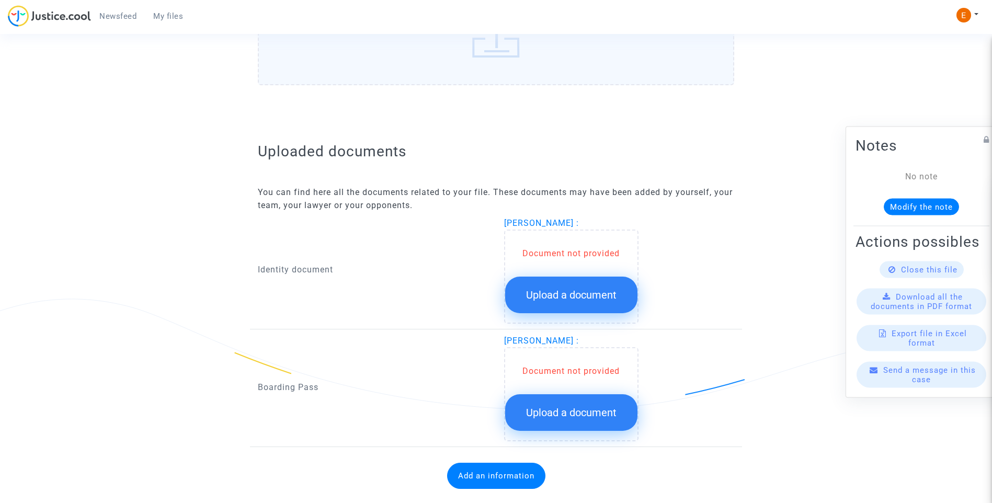
scroll to position [556, 0]
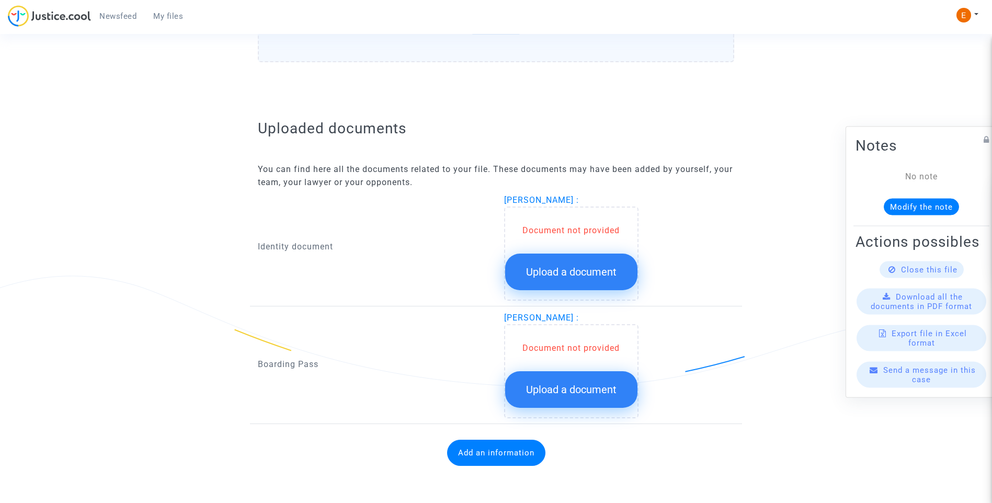
click at [588, 247] on div "Document not provided Upload a document" at bounding box center [571, 257] width 132 height 66
click at [589, 266] on span "Upload a document" at bounding box center [571, 272] width 90 height 13
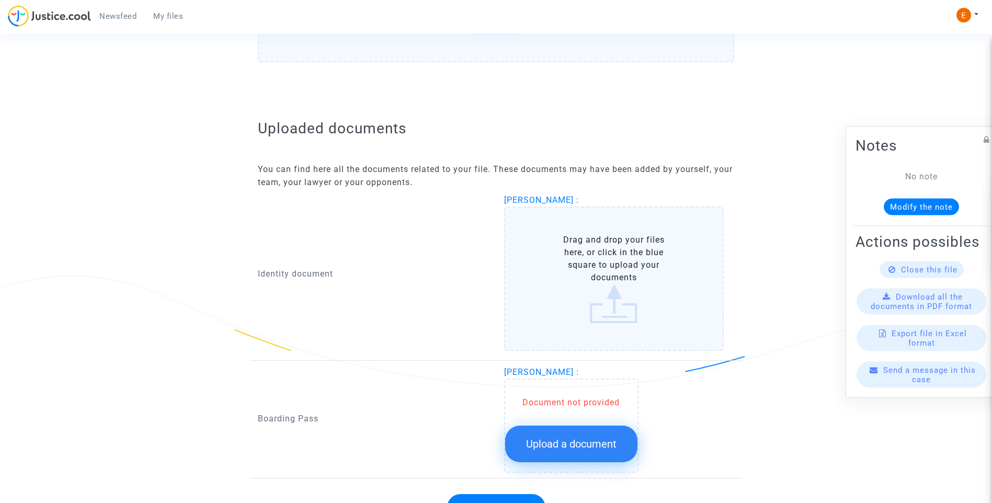
click at [574, 443] on span "Upload a document" at bounding box center [571, 444] width 90 height 13
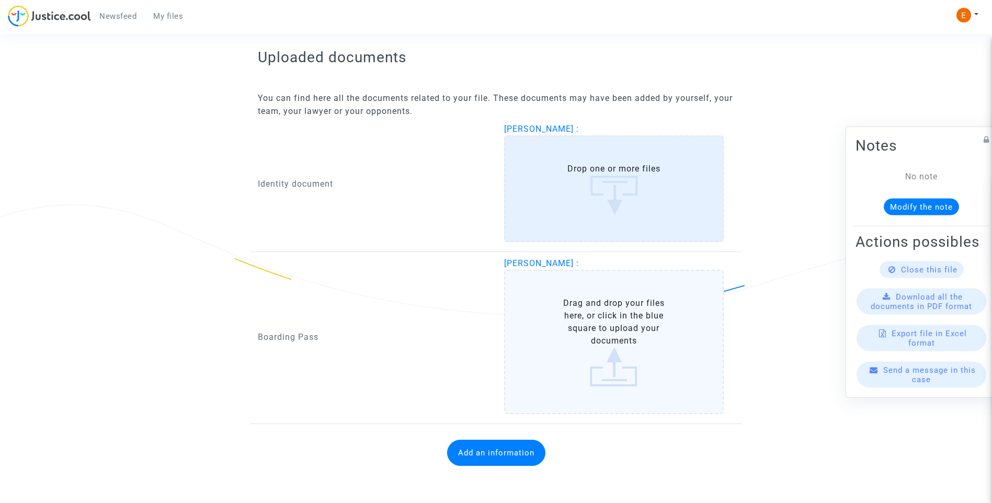
scroll to position [665, 0]
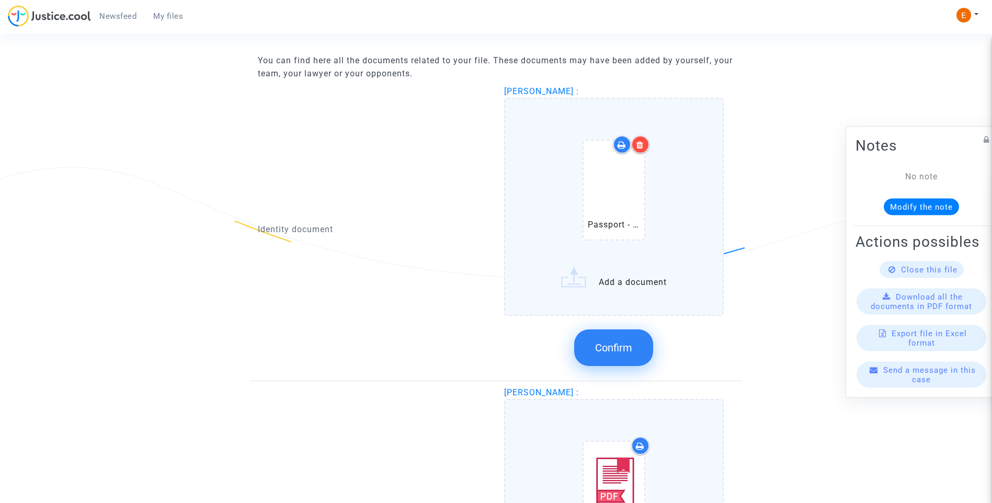
click at [622, 361] on button "Confirm" at bounding box center [613, 348] width 79 height 37
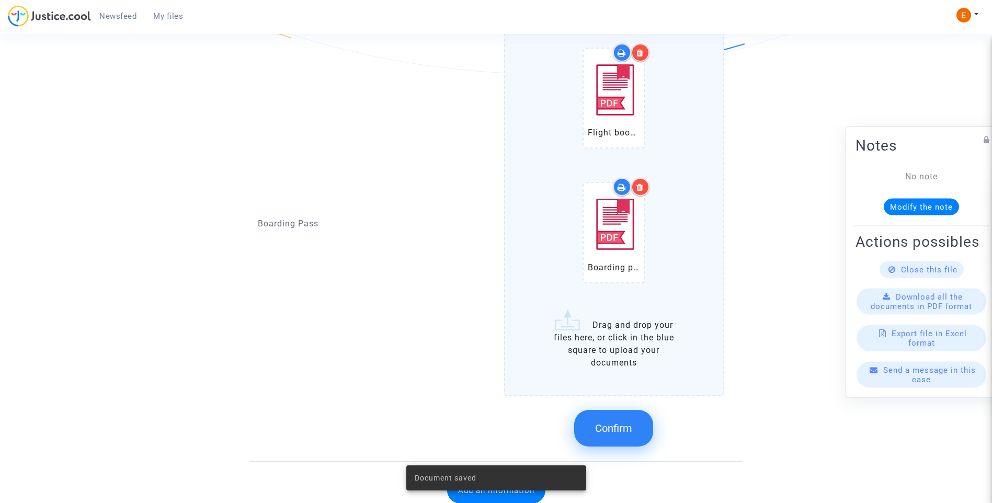
scroll to position [874, 0]
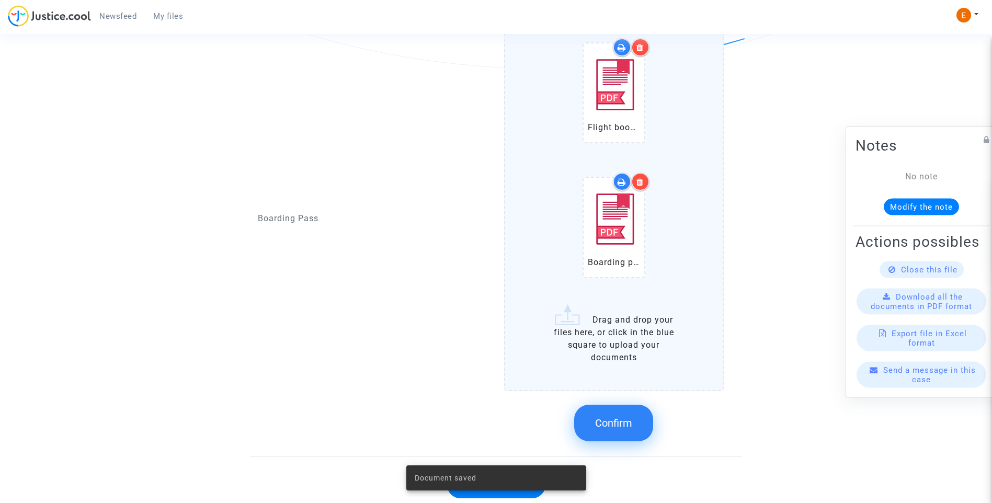
drag, startPoint x: 604, startPoint y: 416, endPoint x: 649, endPoint y: 402, distance: 46.8
click at [605, 417] on span "Confirm" at bounding box center [613, 423] width 37 height 13
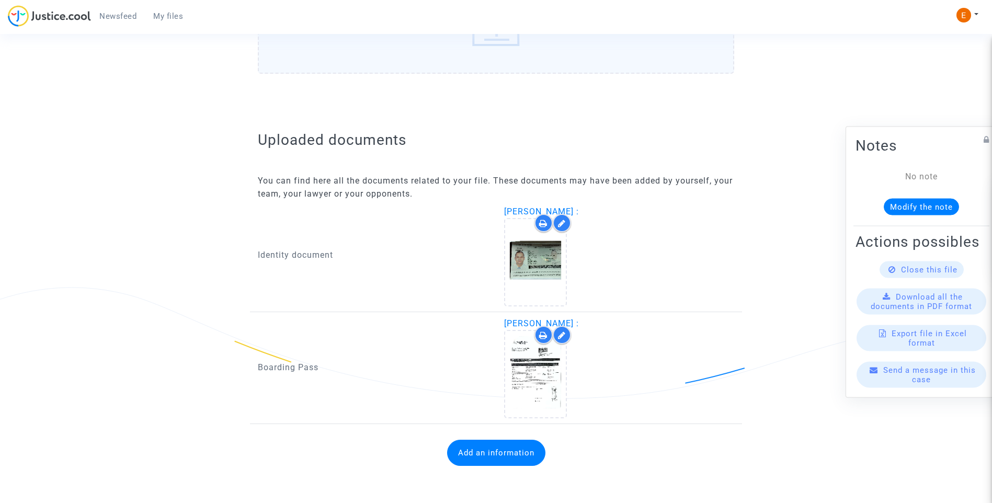
scroll to position [545, 0]
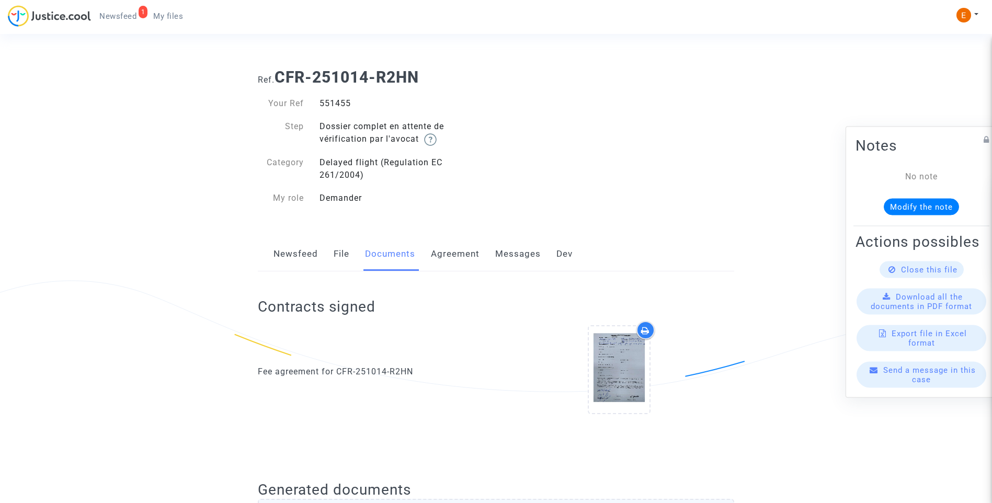
scroll to position [532, 0]
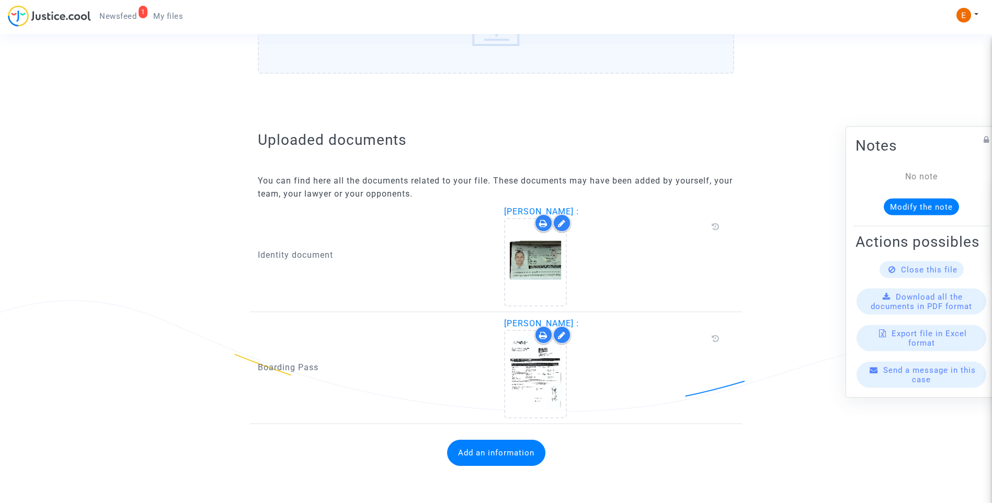
click at [510, 456] on button "Add an information" at bounding box center [496, 453] width 98 height 26
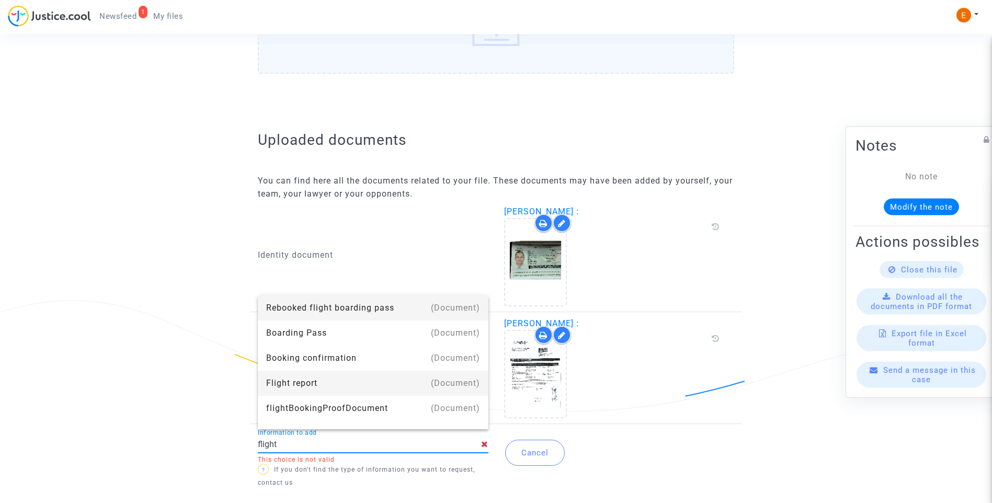
click at [315, 381] on div "Flight report" at bounding box center [373, 383] width 214 height 25
type input "Flight report"
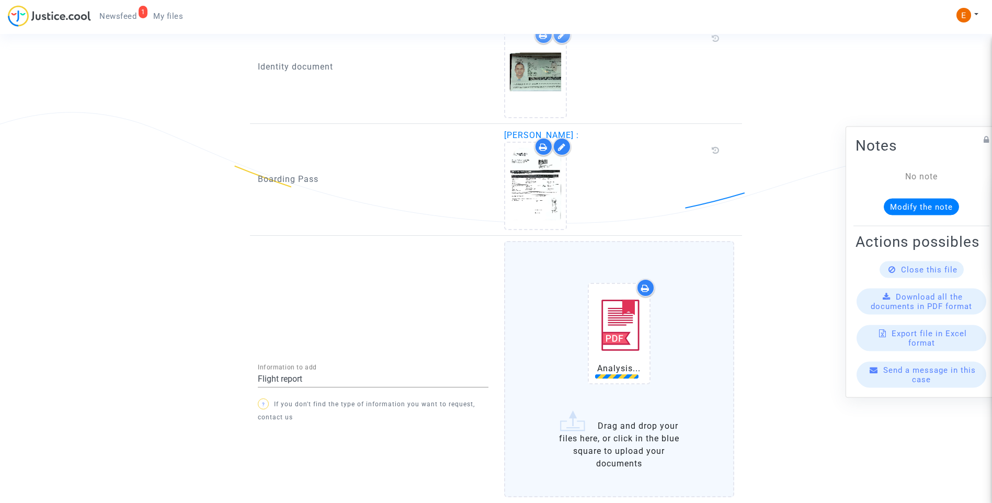
scroll to position [798, 0]
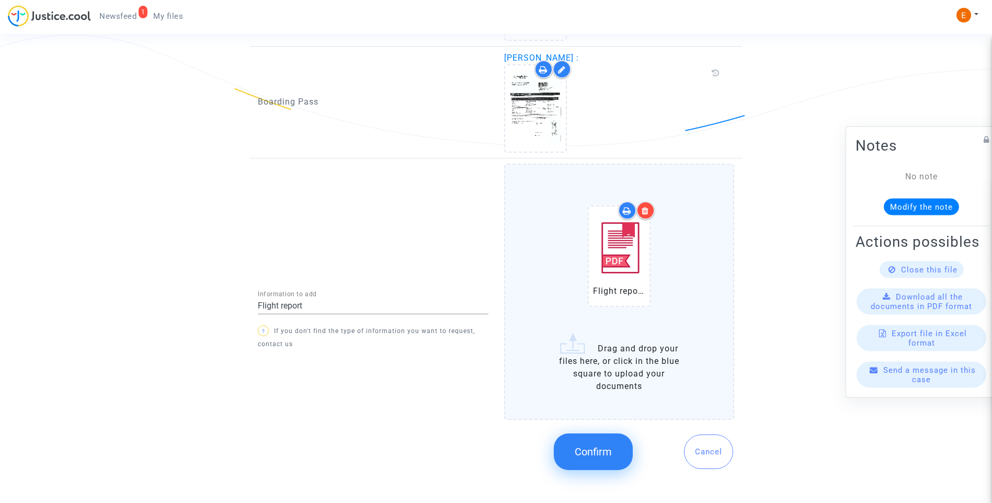
click at [603, 451] on span "Confirm" at bounding box center [593, 452] width 37 height 13
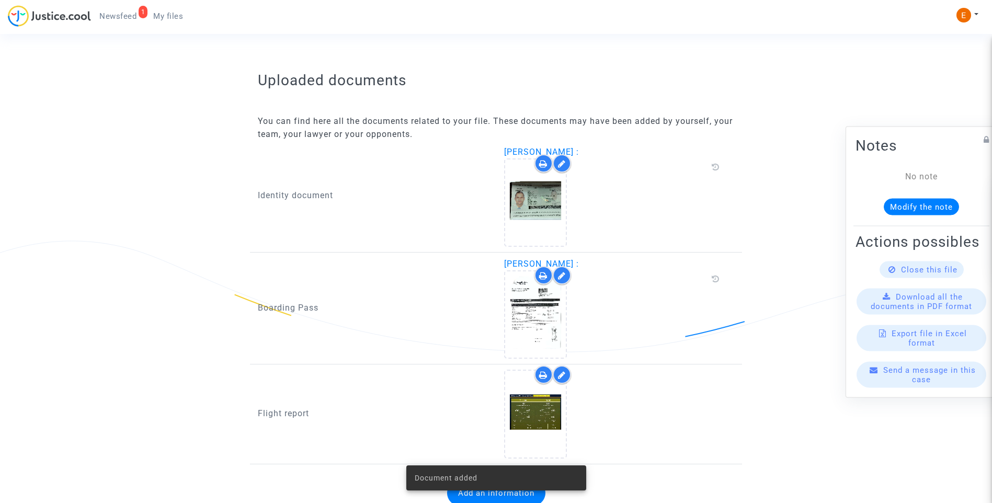
scroll to position [632, 0]
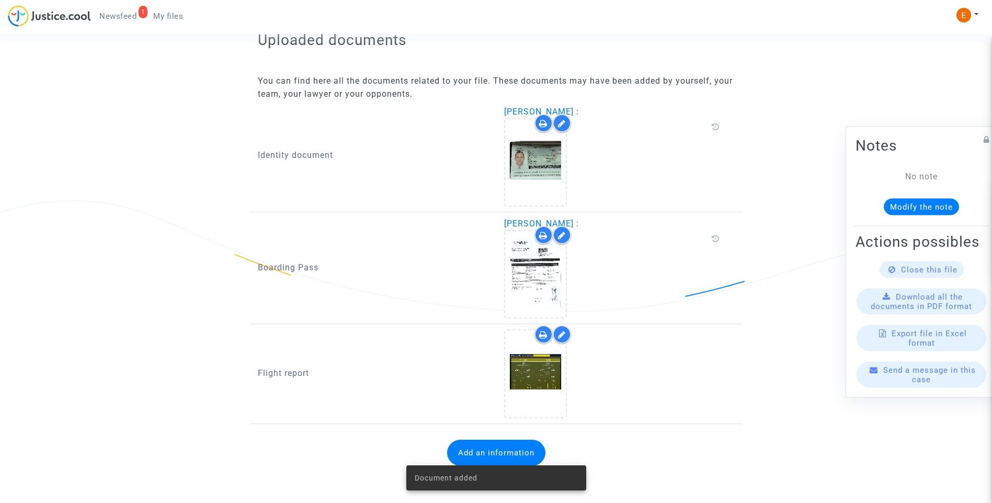
click at [128, 16] on span "Newsfeed" at bounding box center [117, 16] width 37 height 9
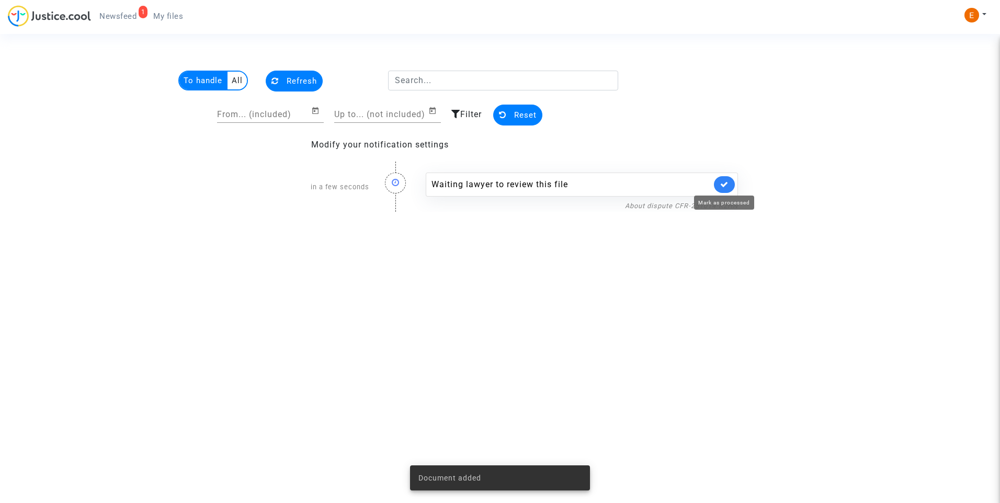
click at [726, 186] on icon at bounding box center [724, 184] width 8 height 8
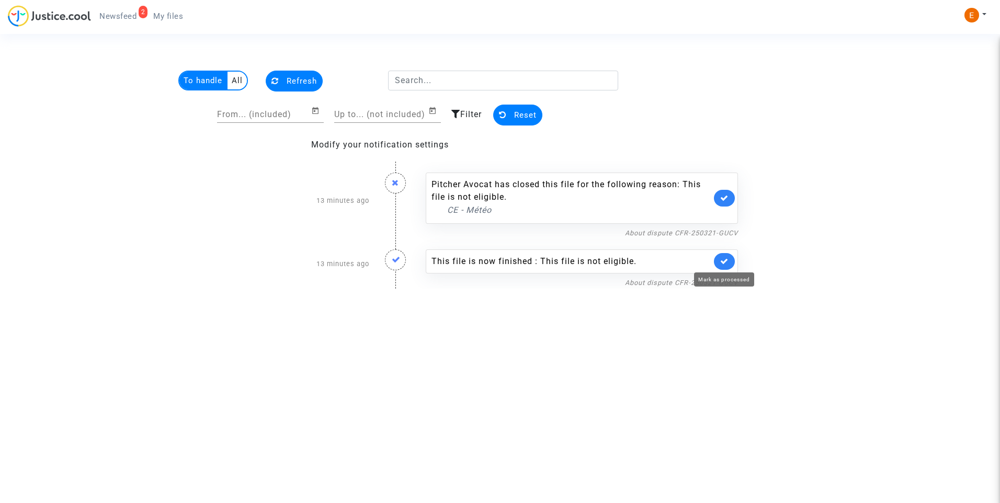
click at [728, 262] on icon at bounding box center [724, 261] width 8 height 8
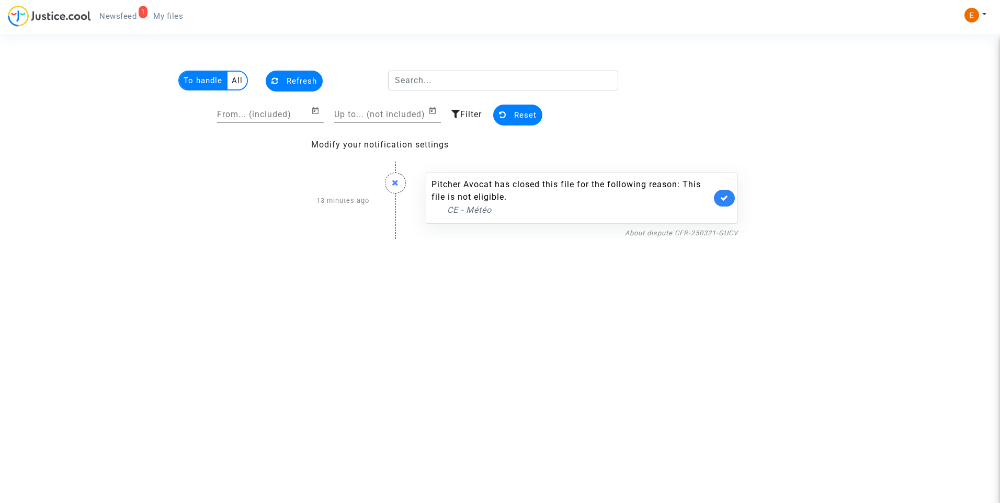
click at [156, 14] on span "My files" at bounding box center [168, 16] width 30 height 9
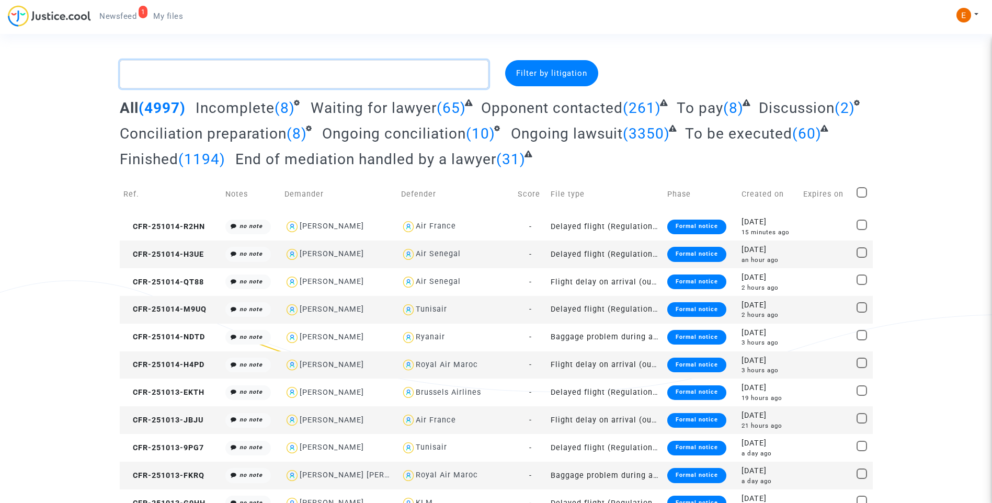
paste textarea "Zakari"
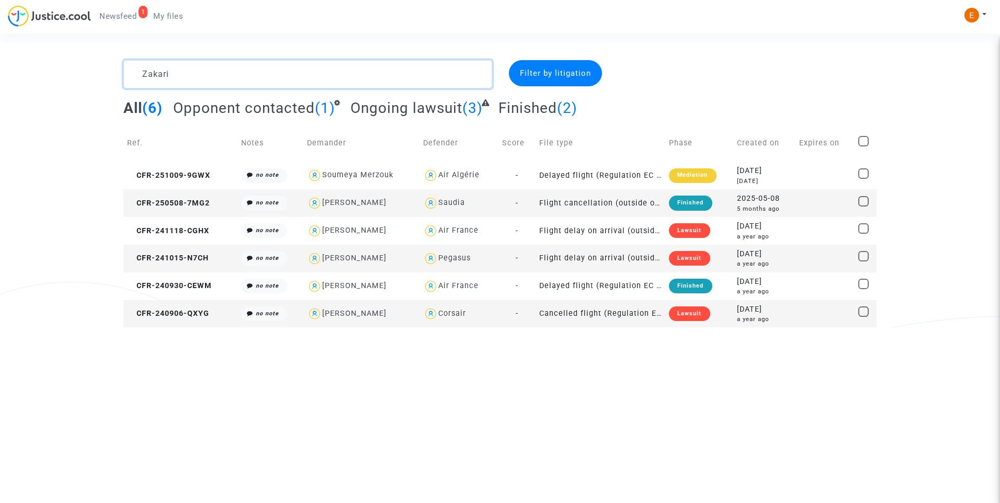
type textarea "Zakari"
click at [699, 315] on div "Lawsuit" at bounding box center [689, 313] width 41 height 15
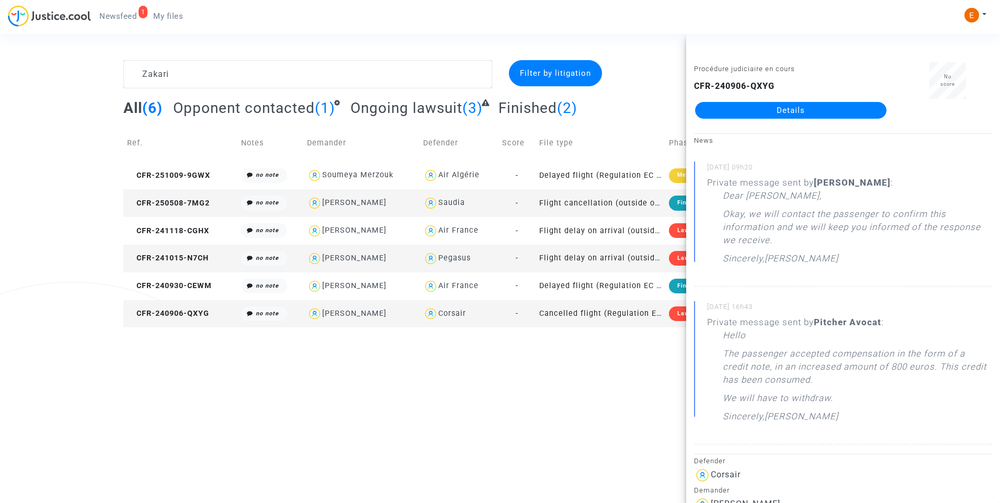
click at [770, 115] on link "Details" at bounding box center [790, 110] width 191 height 17
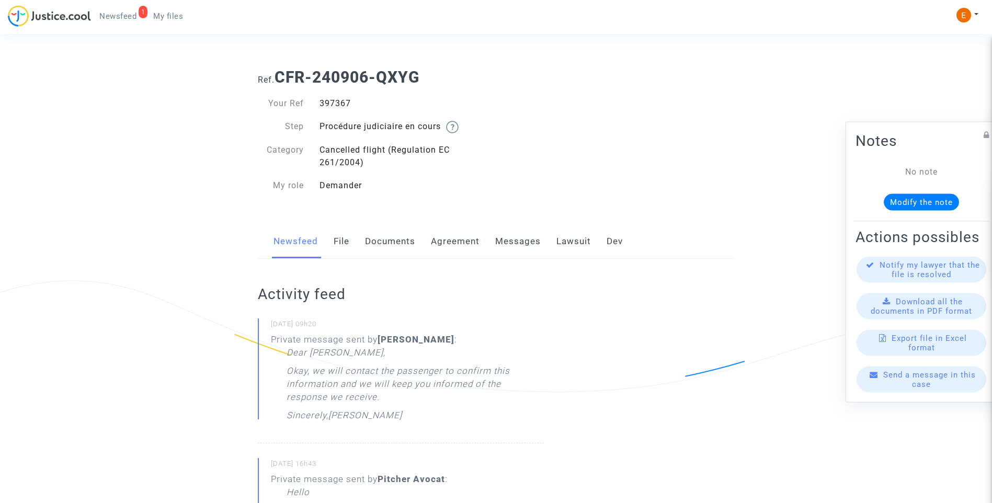
click at [525, 244] on link "Messages" at bounding box center [518, 241] width 46 height 35
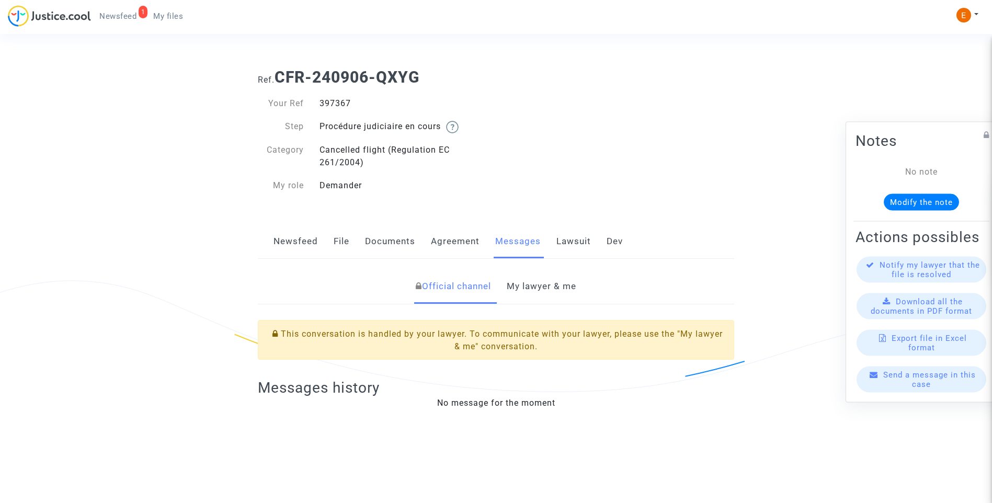
click at [544, 288] on link "My lawyer & me" at bounding box center [542, 286] width 70 height 35
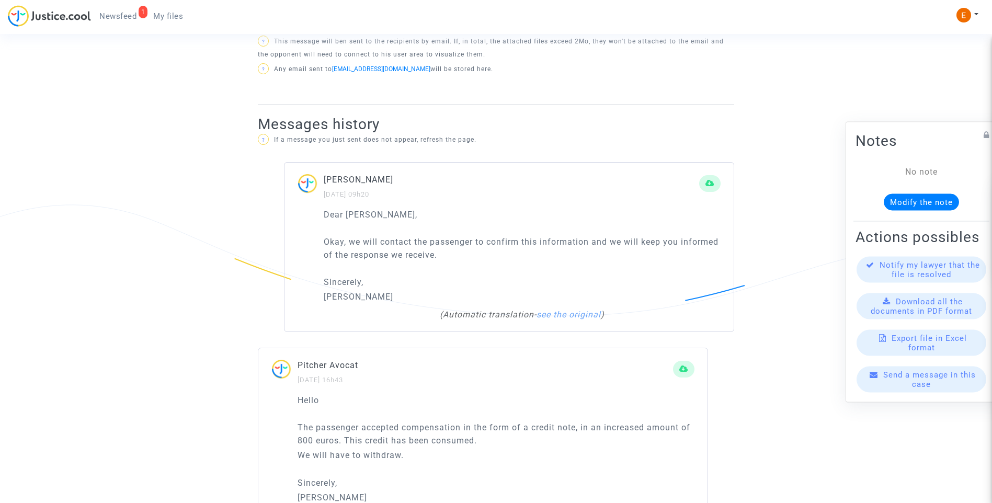
scroll to position [418, 0]
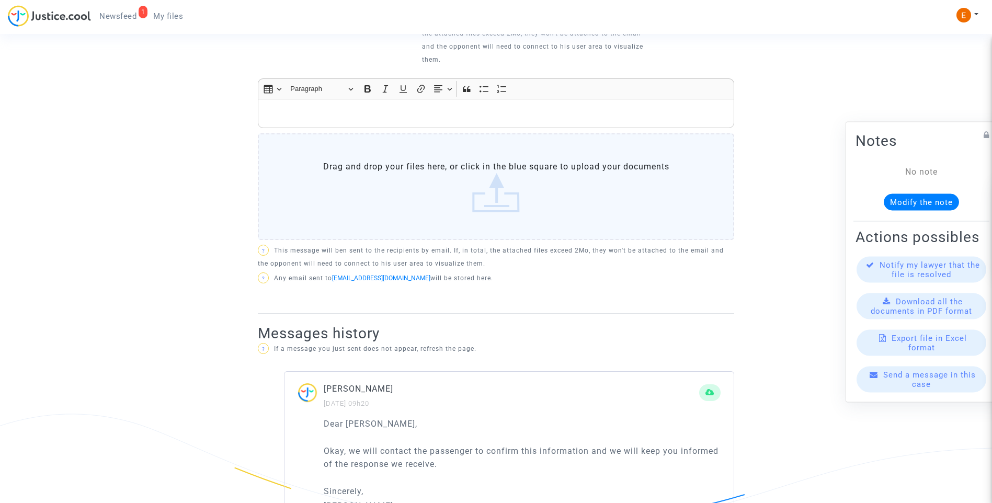
click at [351, 114] on p "Rich Text Editor, main" at bounding box center [496, 113] width 465 height 13
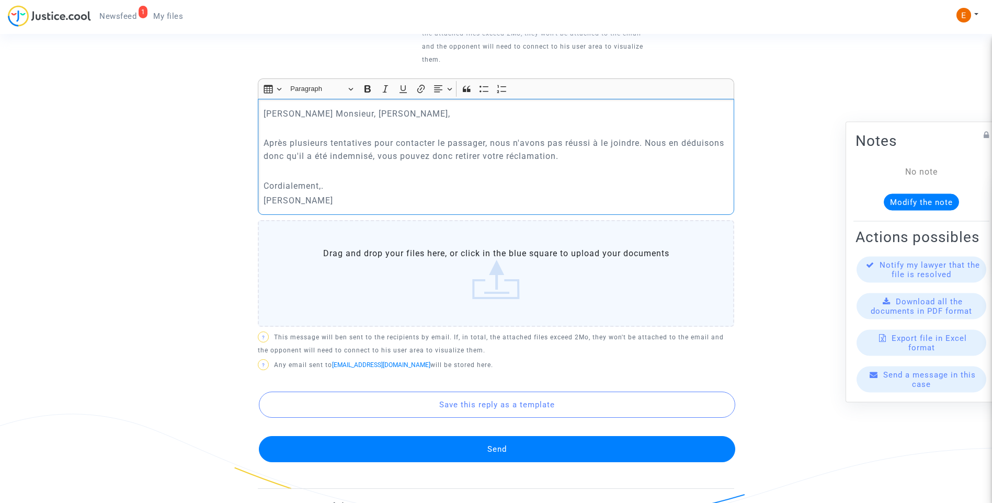
click at [528, 447] on button "Send" at bounding box center [497, 449] width 476 height 26
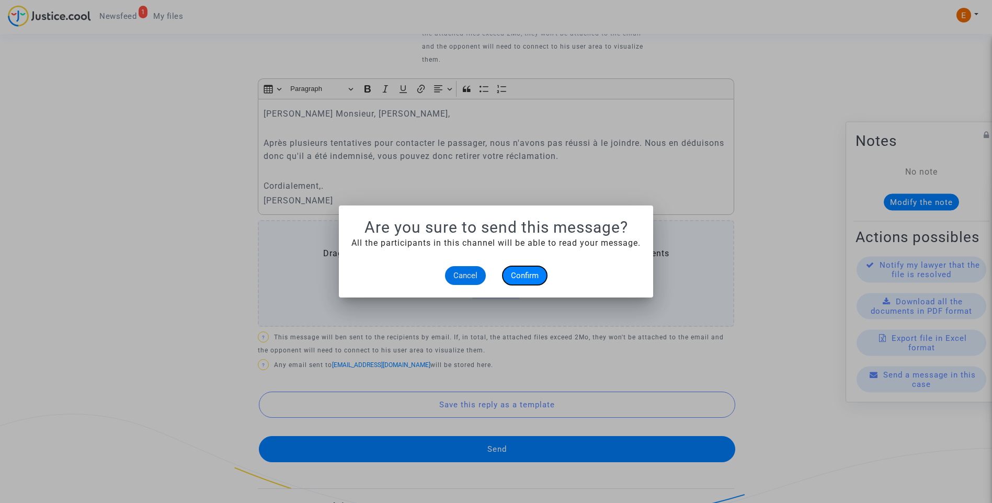
click at [520, 281] on button "Confirm" at bounding box center [525, 275] width 44 height 19
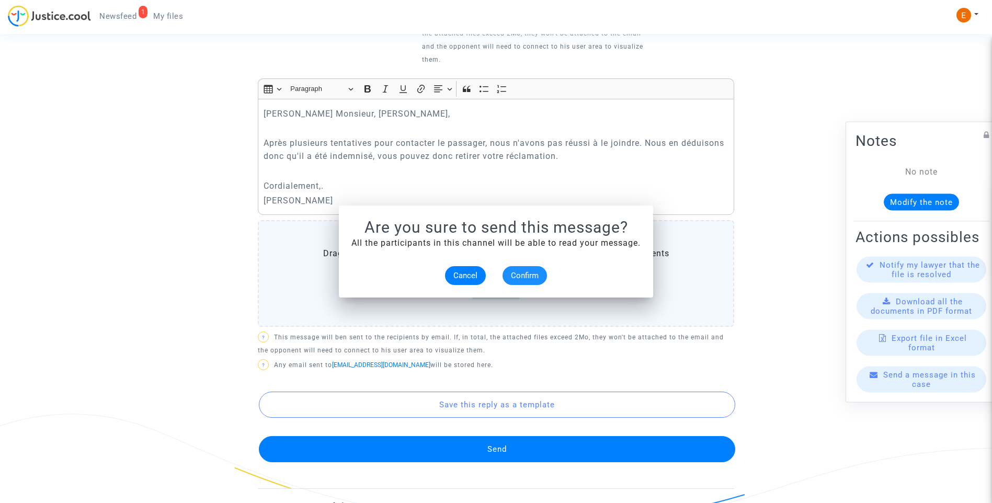
scroll to position [418, 0]
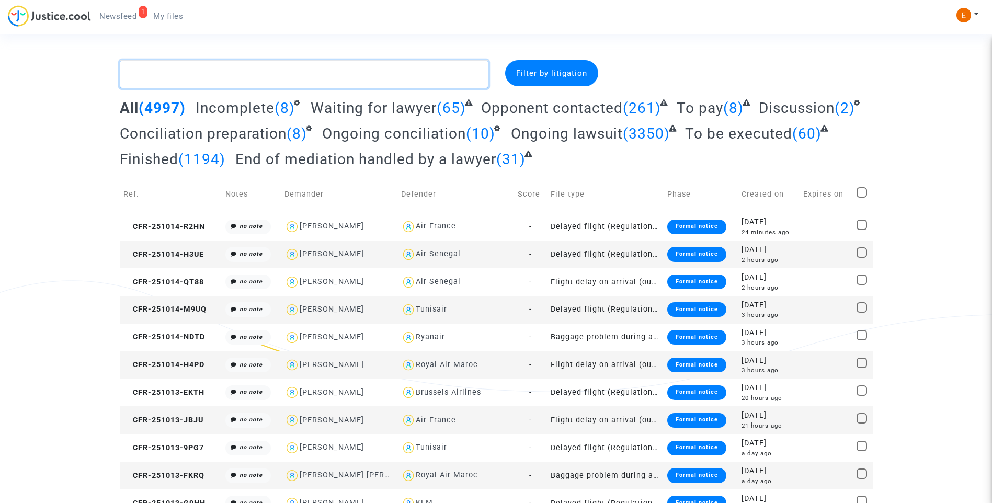
click at [205, 76] on textarea at bounding box center [304, 74] width 369 height 28
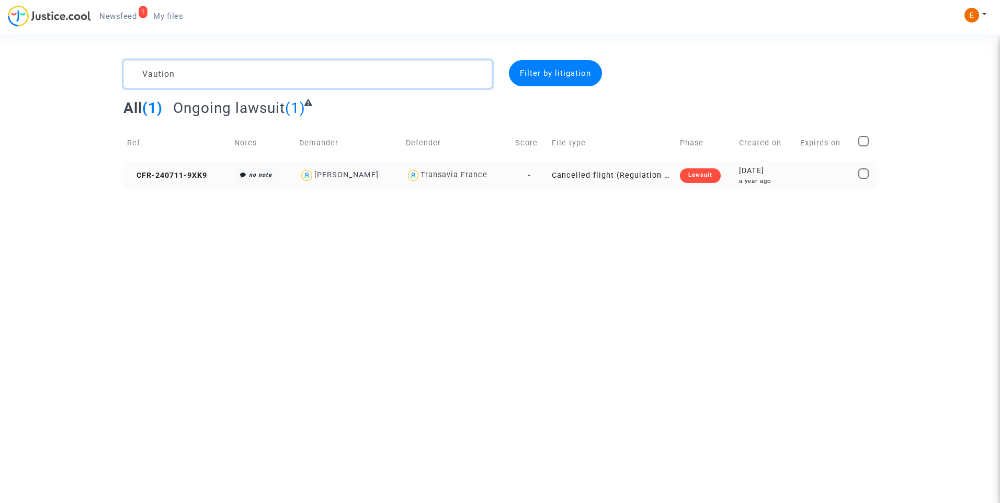
type textarea "Vaution"
click at [712, 177] on div "Lawsuit" at bounding box center [700, 175] width 41 height 15
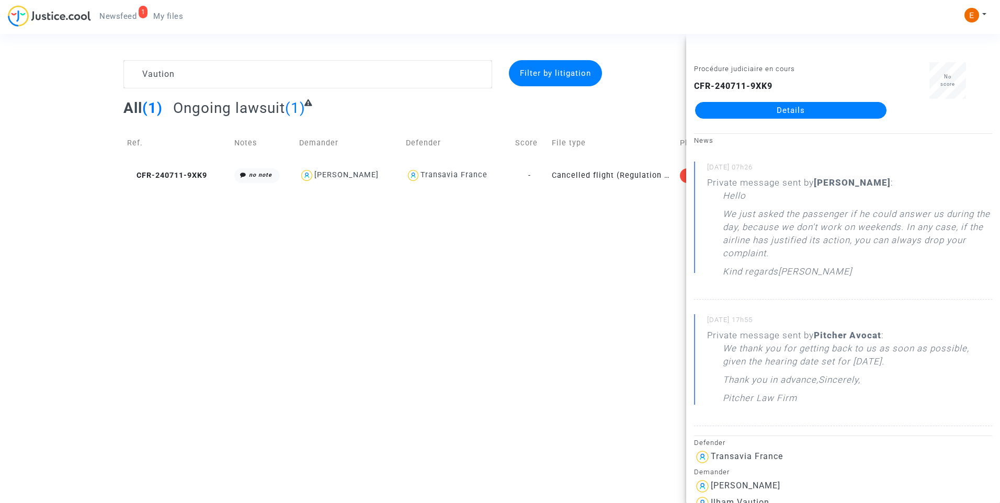
click at [777, 111] on link "Details" at bounding box center [790, 110] width 191 height 17
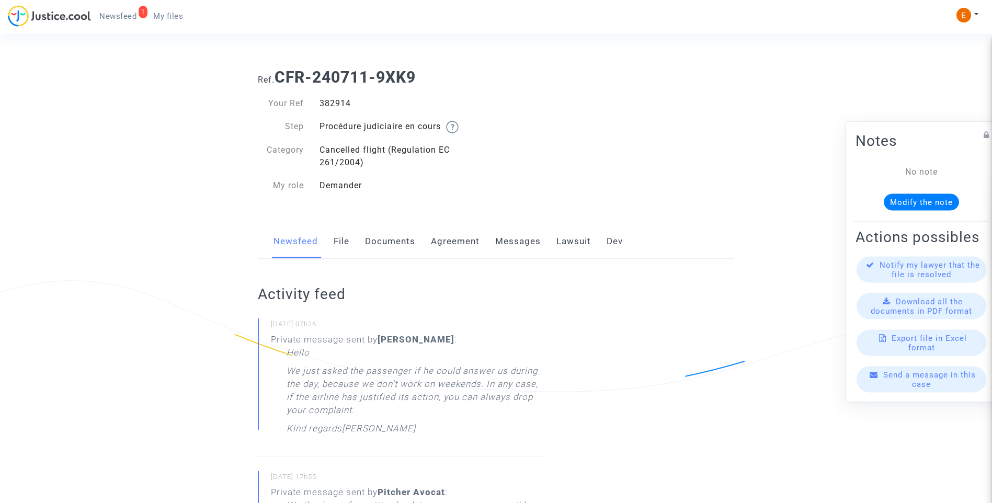
click at [537, 242] on link "Messages" at bounding box center [518, 241] width 46 height 35
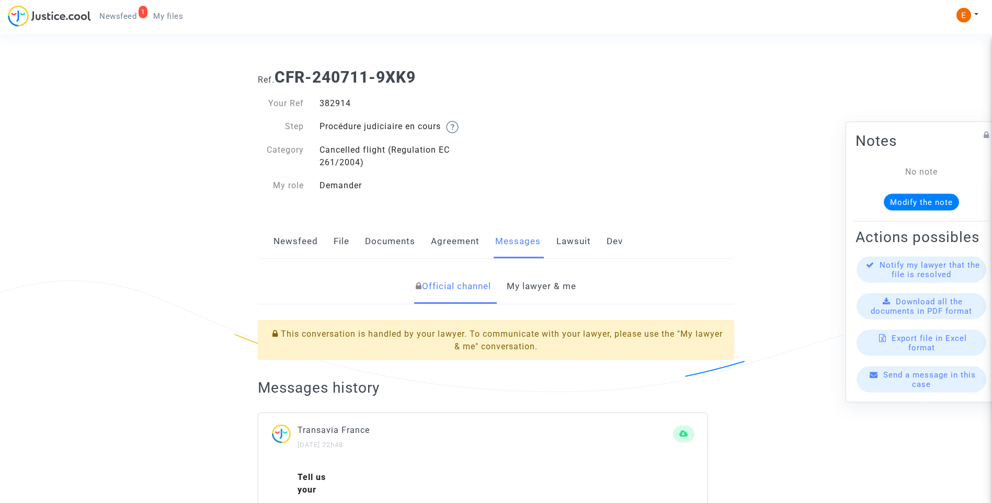
drag, startPoint x: 564, startPoint y: 293, endPoint x: 569, endPoint y: 222, distance: 71.3
click at [565, 293] on link "My lawyer & me" at bounding box center [542, 286] width 70 height 35
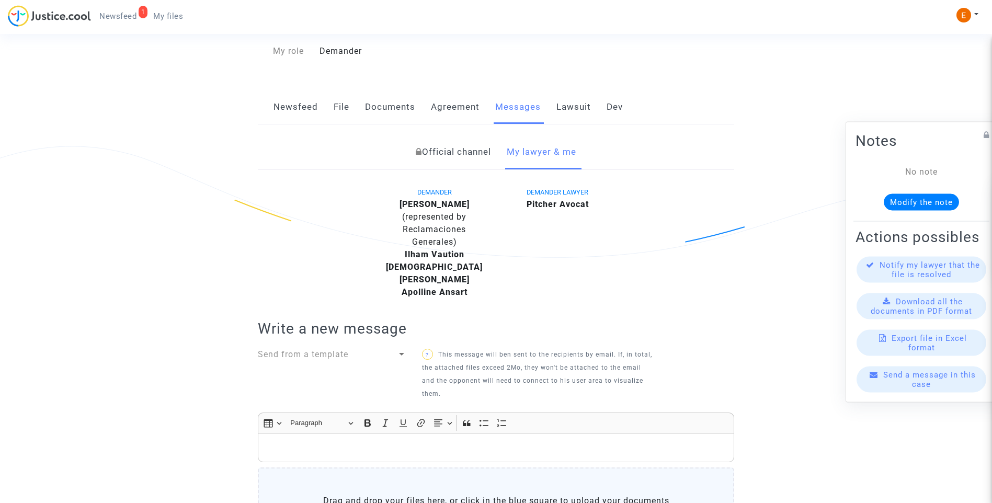
scroll to position [314, 0]
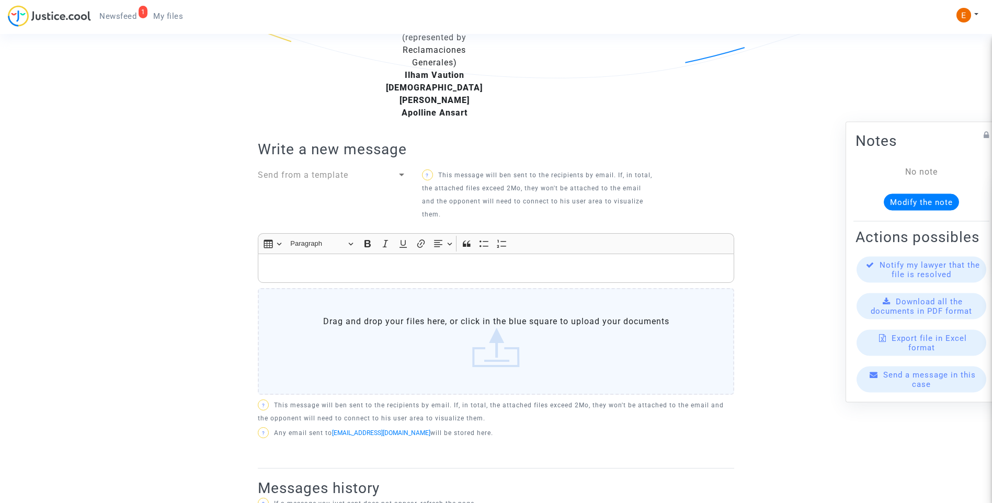
click at [388, 262] on p "Rich Text Editor, main" at bounding box center [496, 268] width 465 height 13
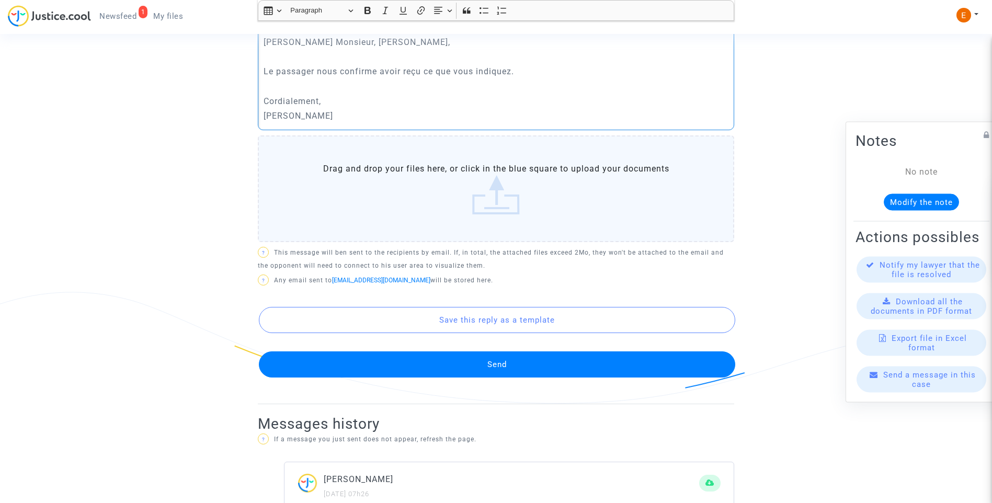
scroll to position [575, 0]
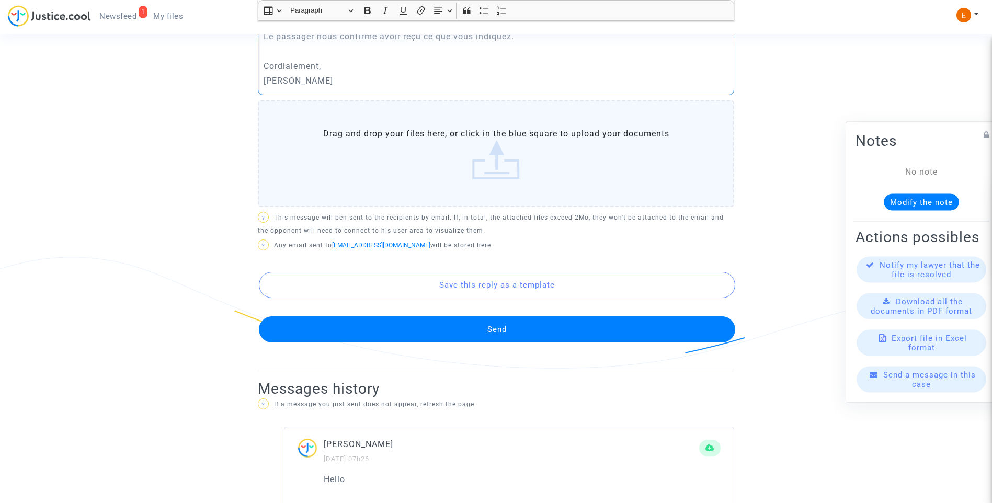
click at [500, 316] on button "Send" at bounding box center [497, 329] width 476 height 26
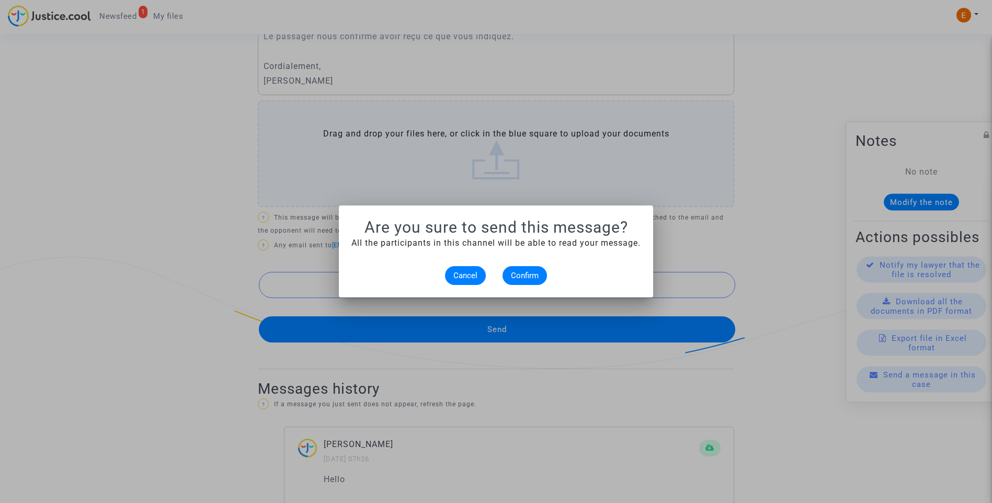
scroll to position [0, 0]
click at [525, 278] on span "Confirm" at bounding box center [525, 275] width 28 height 9
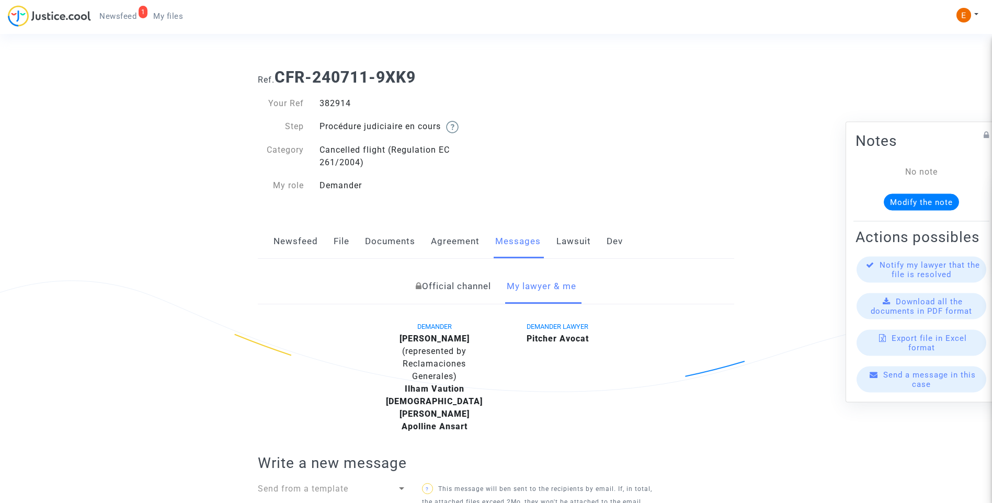
scroll to position [575, 0]
